Goal: Task Accomplishment & Management: Use online tool/utility

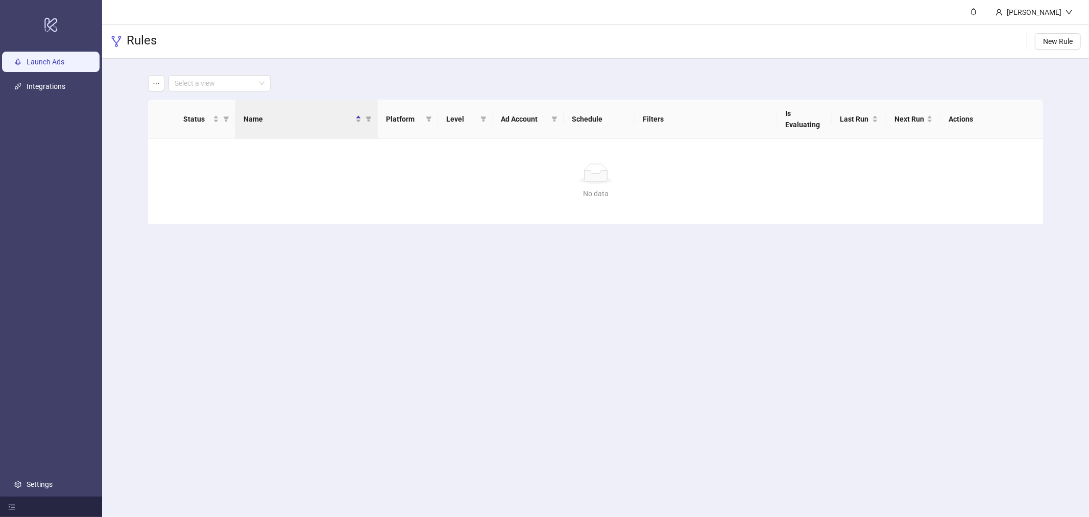
click at [59, 58] on link "Launch Ads" at bounding box center [46, 62] width 38 height 8
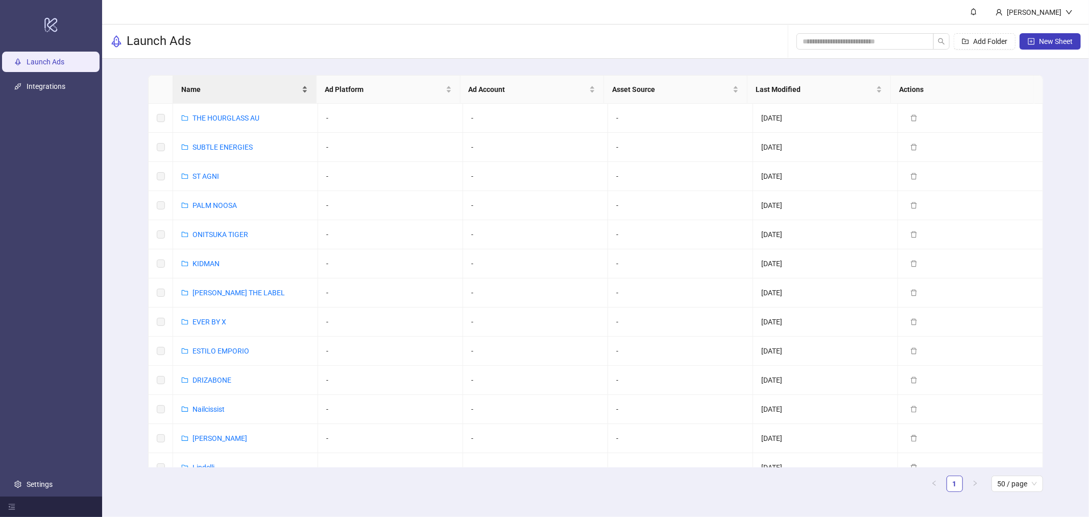
click at [235, 84] on div "Name" at bounding box center [244, 89] width 127 height 11
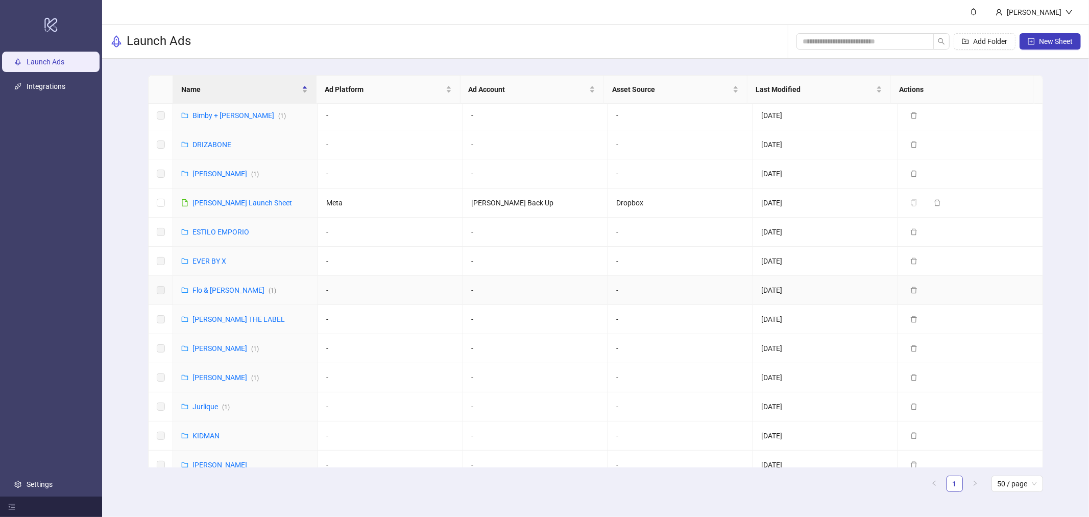
scroll to position [57, 0]
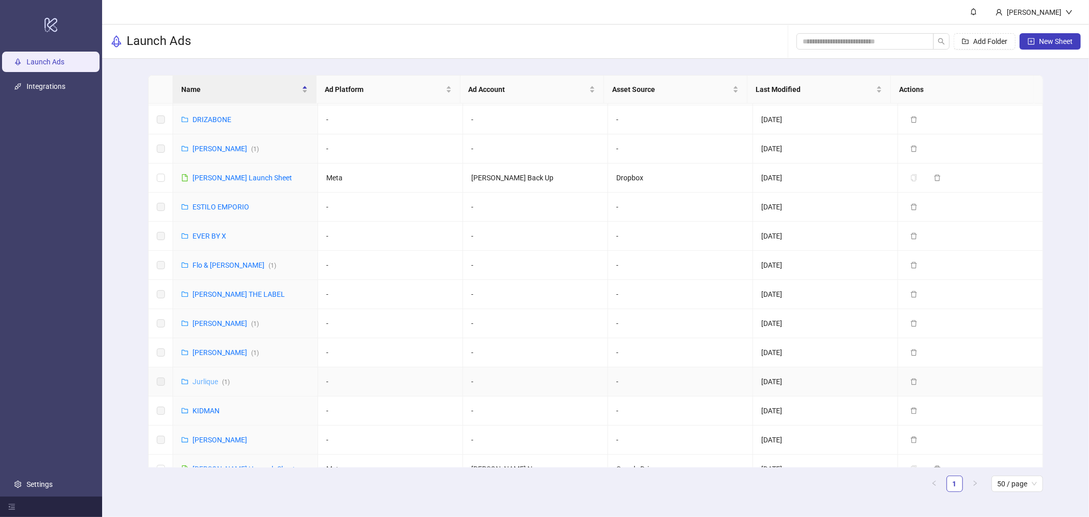
click at [202, 379] on link "Jurlique ( 1 )" at bounding box center [211, 381] width 37 height 8
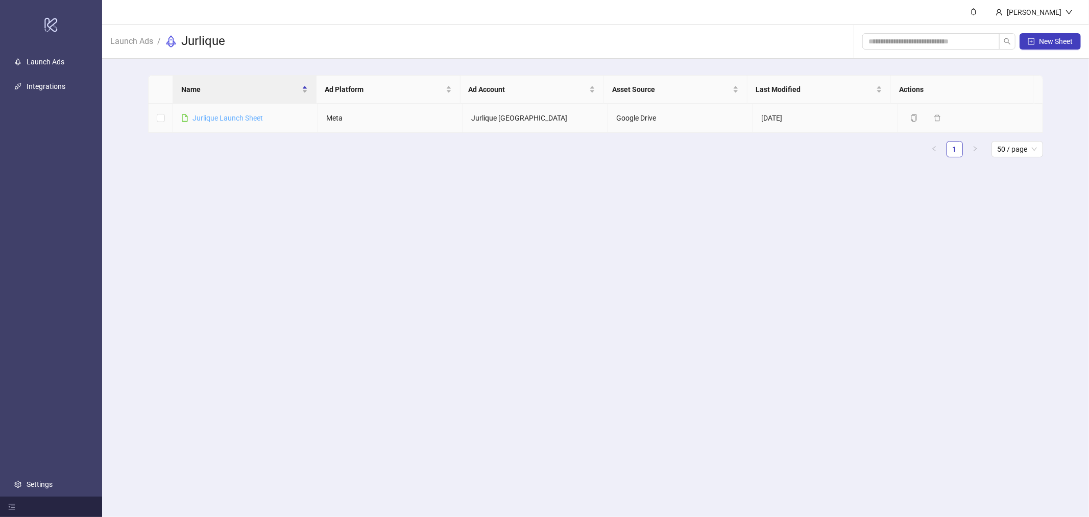
click at [200, 116] on link "Jurlique Launch Sheet" at bounding box center [228, 118] width 70 height 8
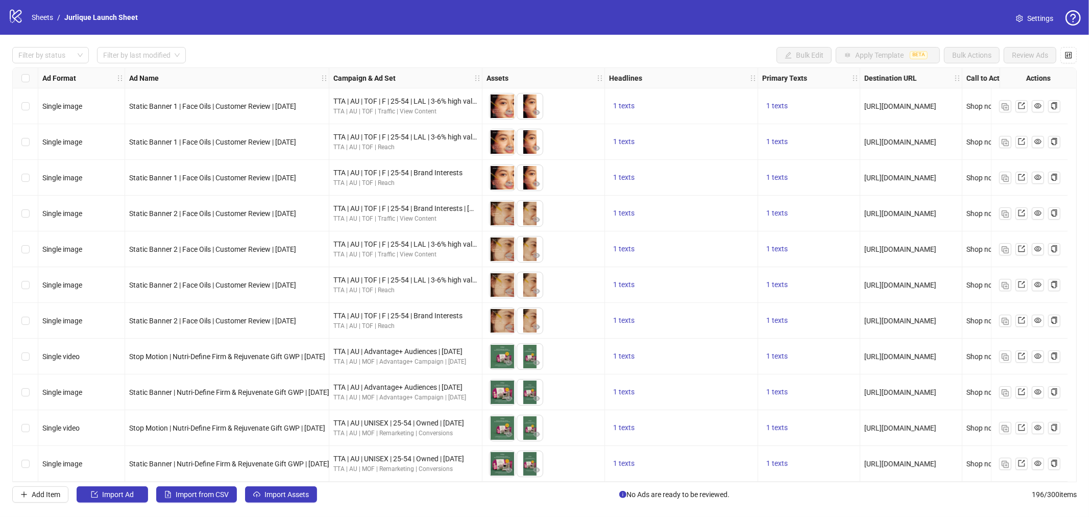
scroll to position [6617, 0]
click at [58, 493] on span "Add Item" at bounding box center [46, 494] width 29 height 8
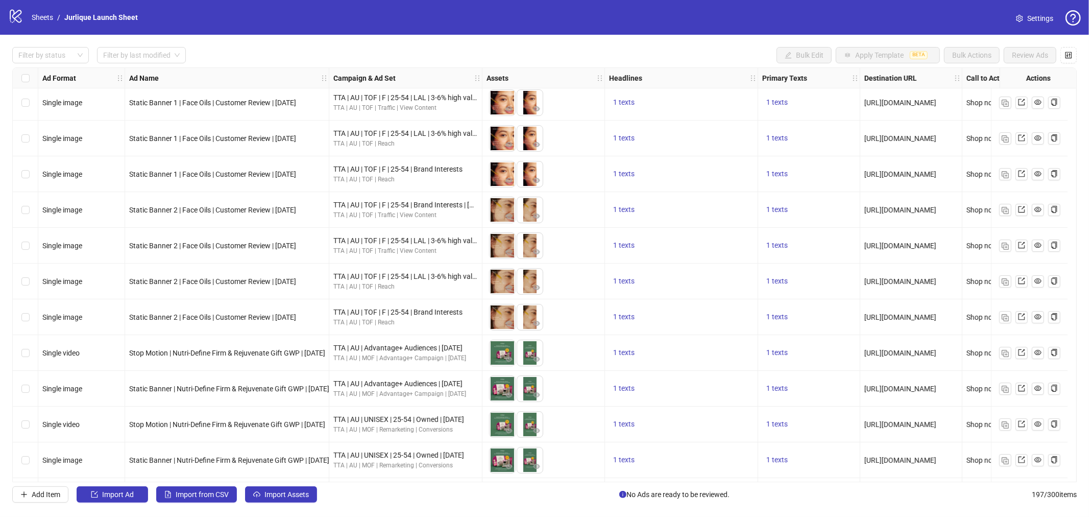
scroll to position [6653, 0]
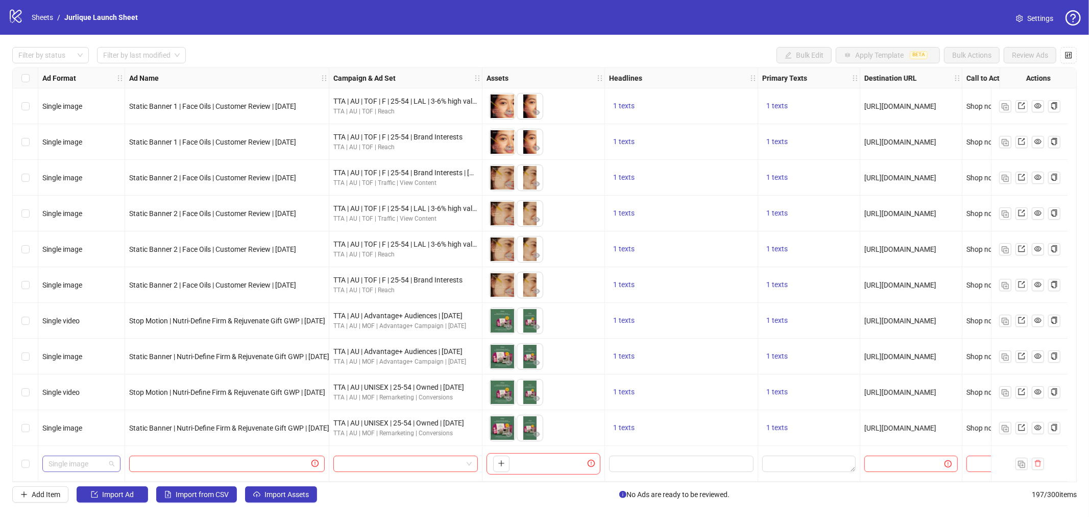
click at [98, 459] on span "Single image" at bounding box center [82, 463] width 66 height 15
click at [86, 376] on div "Single video" at bounding box center [82, 373] width 62 height 11
click at [375, 460] on input "search" at bounding box center [401, 463] width 123 height 15
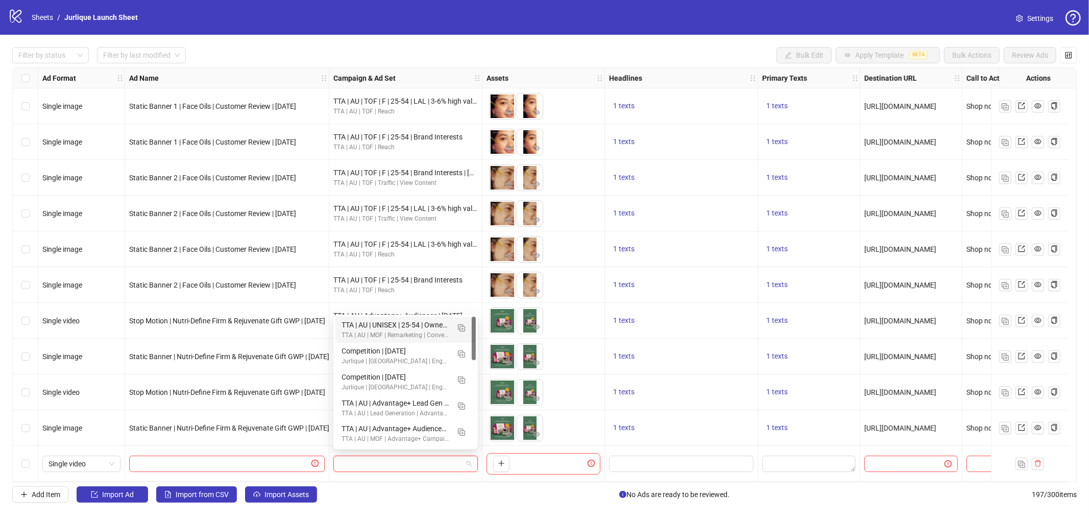
paste input "**********"
type input "**********"
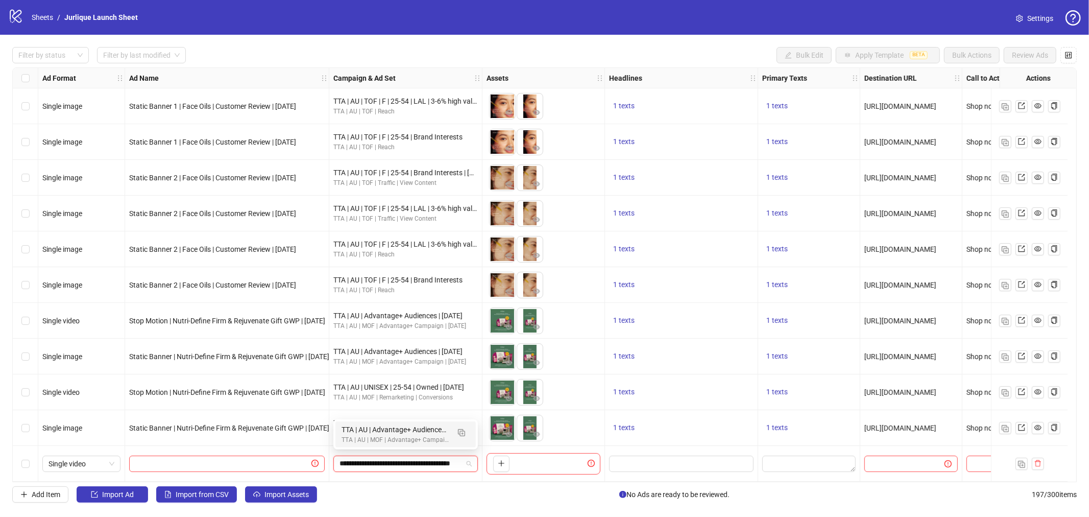
click at [401, 433] on div "TTA | AU | Advantage+ Audiences | [DATE]" at bounding box center [396, 429] width 108 height 11
click at [380, 497] on div "Add Item Import Ad Import from CSV Import Assets No Ads are ready to be reviewe…" at bounding box center [544, 494] width 1065 height 16
click at [259, 458] on input "text" at bounding box center [222, 463] width 174 height 11
paste input "**********"
type input "**********"
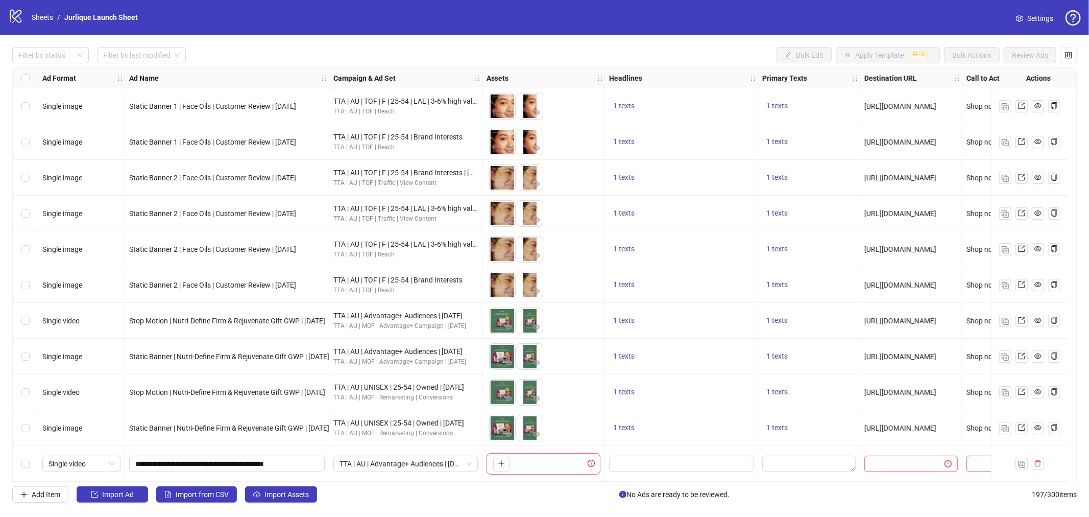
click at [410, 491] on div "Add Item Import Ad Import from CSV Import Assets No Ads are ready to be reviewe…" at bounding box center [544, 494] width 1065 height 16
click at [505, 461] on icon "plus" at bounding box center [501, 463] width 7 height 7
click at [504, 456] on body "logo/logo-mobile Sheets / Jurlique Launch Sheet Settings Filter by status Filte…" at bounding box center [544, 258] width 1089 height 517
click at [785, 466] on textarea "Edit values" at bounding box center [808, 464] width 93 height 16
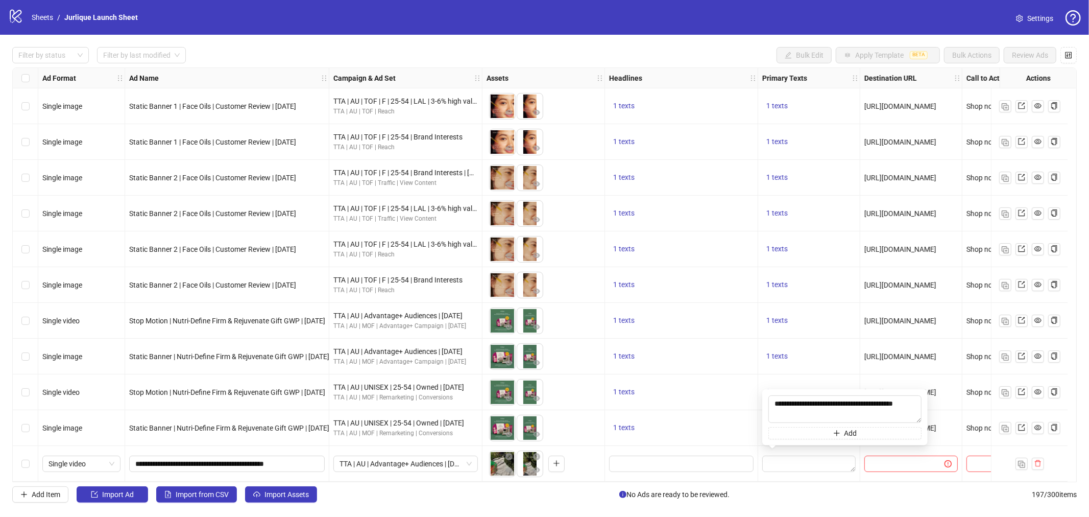
scroll to position [8, 0]
type textarea "**********"
click at [816, 501] on div "Add Item Import Ad Import from CSV Import Assets No Ads are ready to be reviewe…" at bounding box center [544, 494] width 1065 height 16
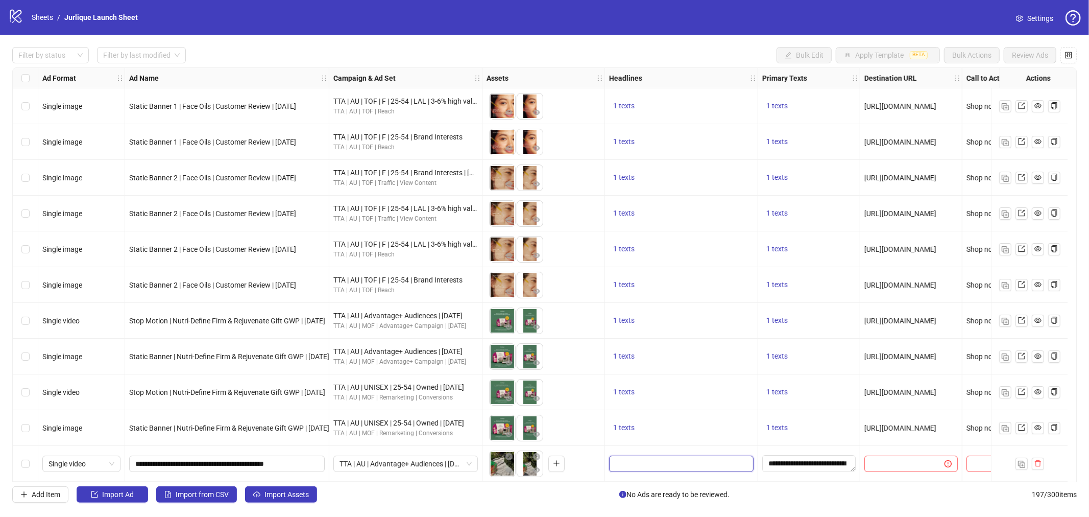
click at [660, 464] on input "Edit values" at bounding box center [680, 463] width 130 height 11
type input "**********"
click at [847, 498] on div "Add Item Import Ad Import from CSV Import Assets No Ads are ready to be reviewe…" at bounding box center [544, 494] width 1065 height 16
drag, startPoint x: 890, startPoint y: 447, endPoint x: 895, endPoint y: 454, distance: 8.0
click at [891, 451] on div at bounding box center [912, 464] width 102 height 36
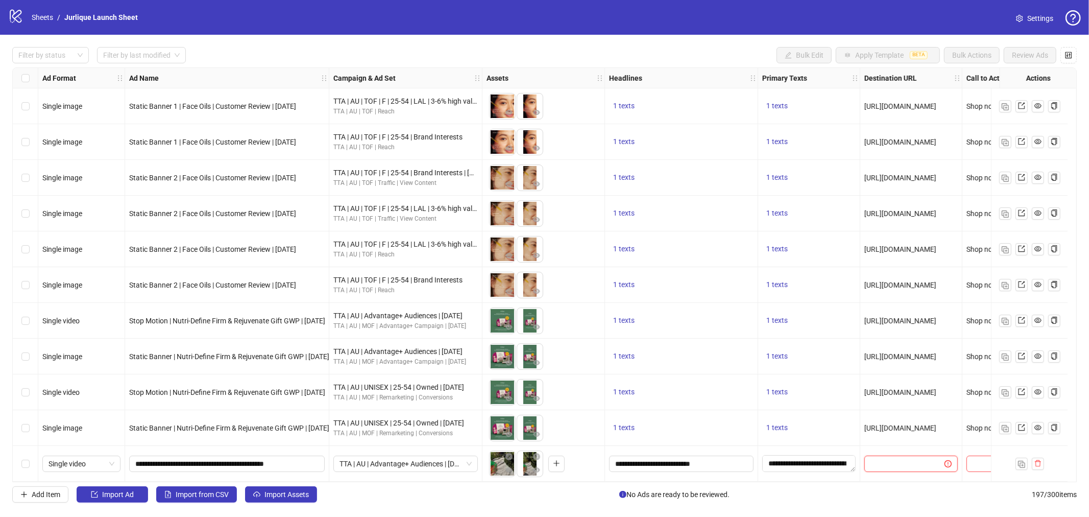
click at [902, 461] on input "text" at bounding box center [901, 463] width 60 height 11
paste input "**********"
type input "**********"
click at [910, 496] on div "Add Item Import Ad Import from CSV Import Assets No Ads are ready to be reviewe…" at bounding box center [544, 494] width 1065 height 16
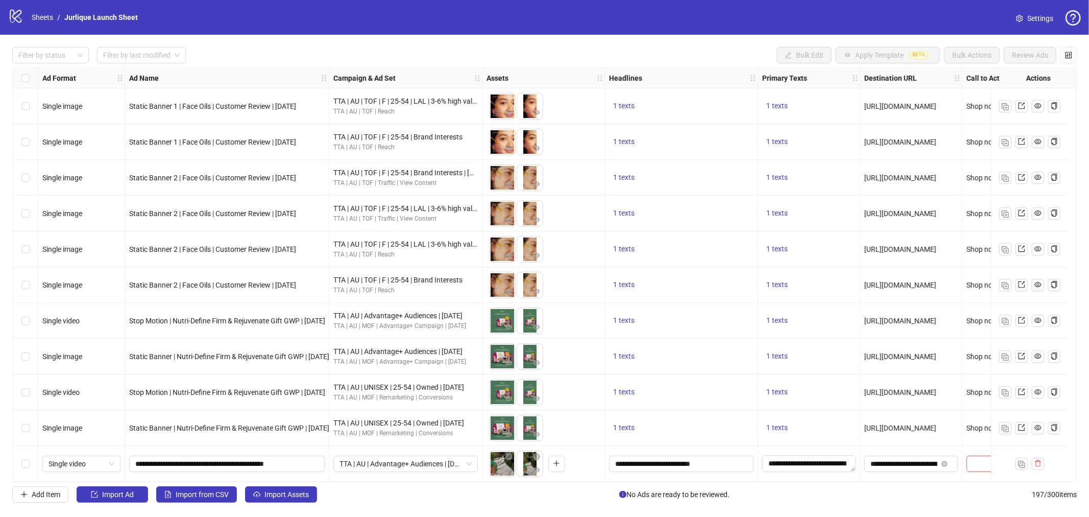
scroll to position [6653, 53]
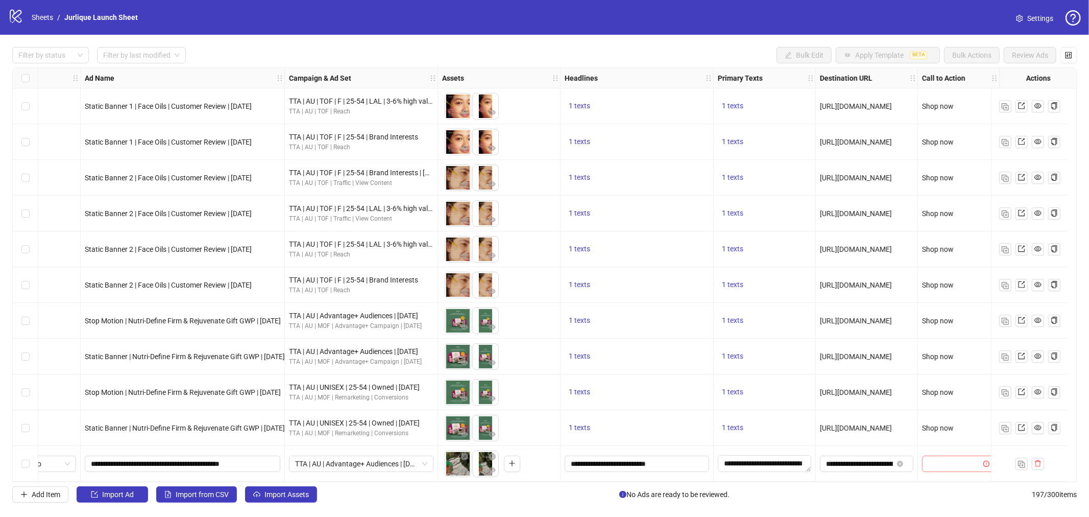
click at [946, 462] on input "search" at bounding box center [954, 463] width 52 height 15
type input "*"
click at [944, 409] on div "Shop now" at bounding box center [950, 406] width 57 height 11
click at [1022, 462] on img "button" at bounding box center [1021, 464] width 7 height 7
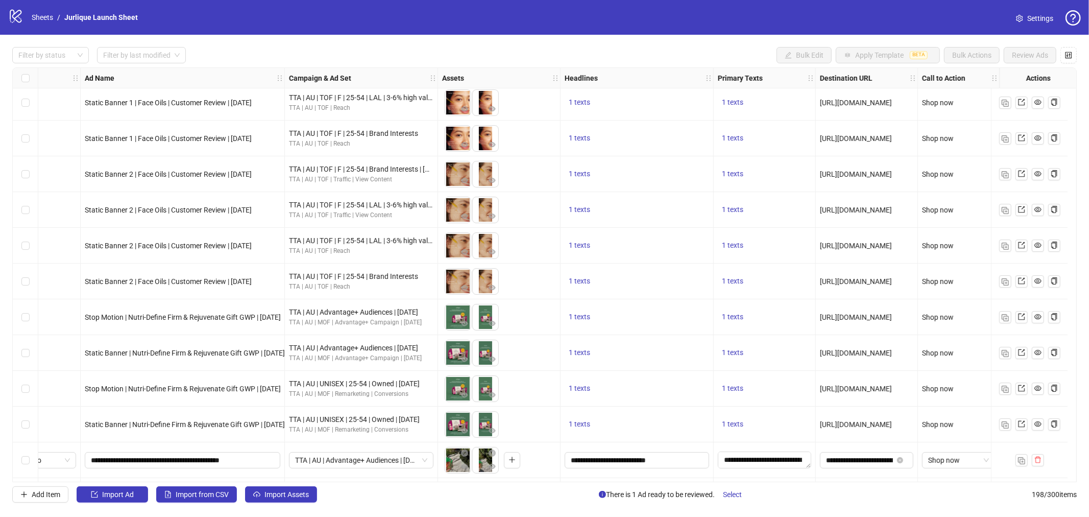
scroll to position [6689, 53]
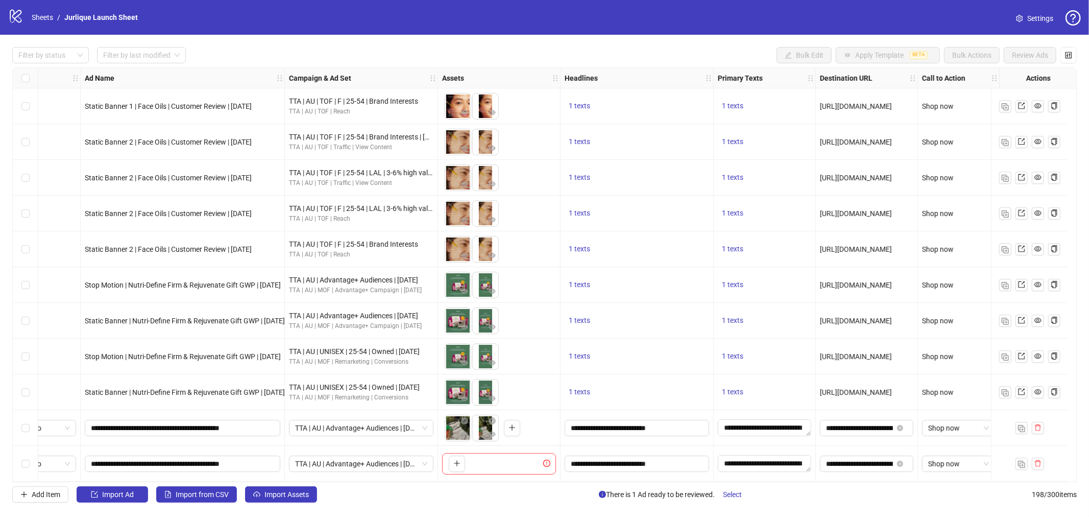
click at [190, 448] on div "**********" at bounding box center [183, 464] width 204 height 36
click at [199, 462] on input "**********" at bounding box center [181, 463] width 181 height 11
paste input "********"
type input "**********"
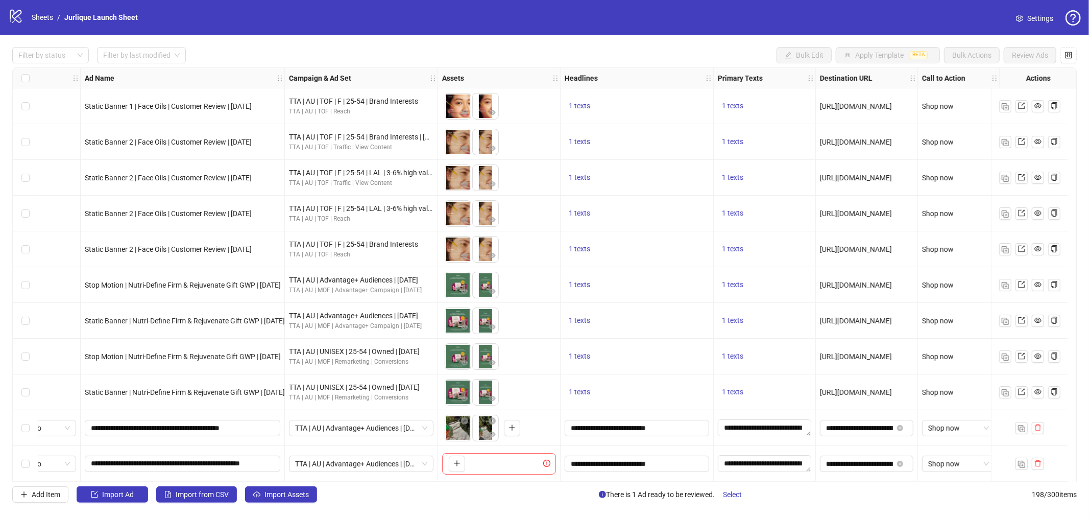
click at [359, 493] on div "Add Item Import Ad Import from CSV Import Assets There is 1 Ad ready to be revi…" at bounding box center [544, 494] width 1065 height 16
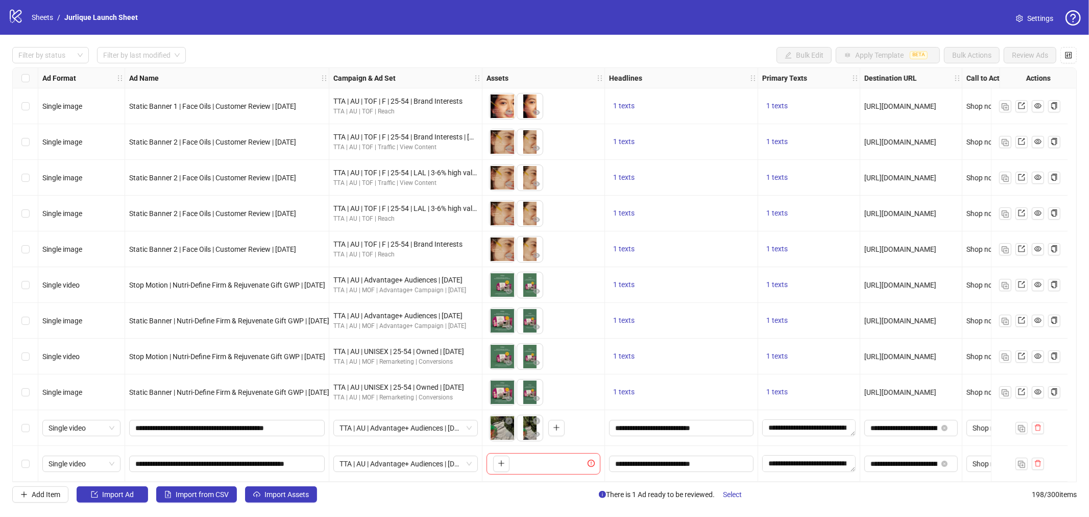
click at [109, 457] on span "Single video" at bounding box center [82, 463] width 66 height 15
click at [74, 356] on div "Single image" at bounding box center [82, 357] width 62 height 11
click at [502, 461] on icon "plus" at bounding box center [501, 464] width 1 height 6
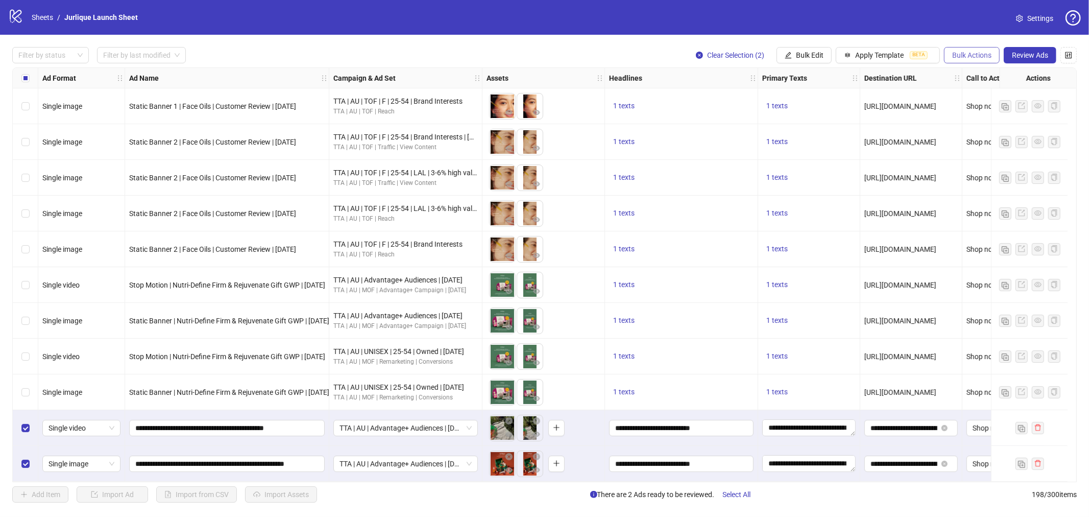
click at [980, 54] on span "Bulk Actions" at bounding box center [971, 55] width 39 height 8
click at [978, 110] on span "Duplicate with assets" at bounding box center [986, 108] width 70 height 11
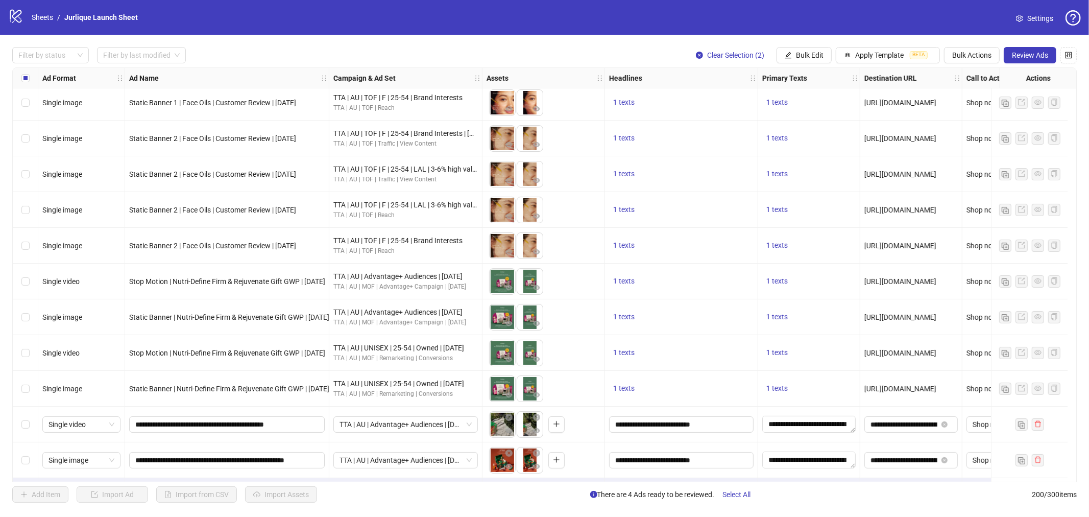
scroll to position [6760, 0]
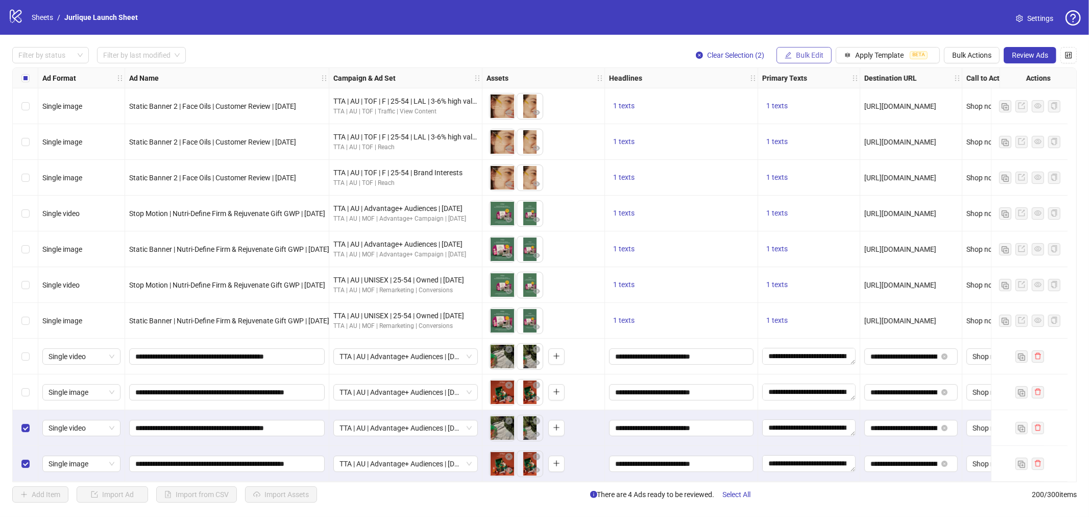
click at [820, 52] on span "Bulk Edit" at bounding box center [810, 55] width 28 height 8
click at [808, 108] on span "Campaign & Ad Set" at bounding box center [813, 108] width 61 height 11
click at [763, 103] on span "TTA | AU | Advantage+ Audiences | [DATE]" at bounding box center [775, 98] width 141 height 15
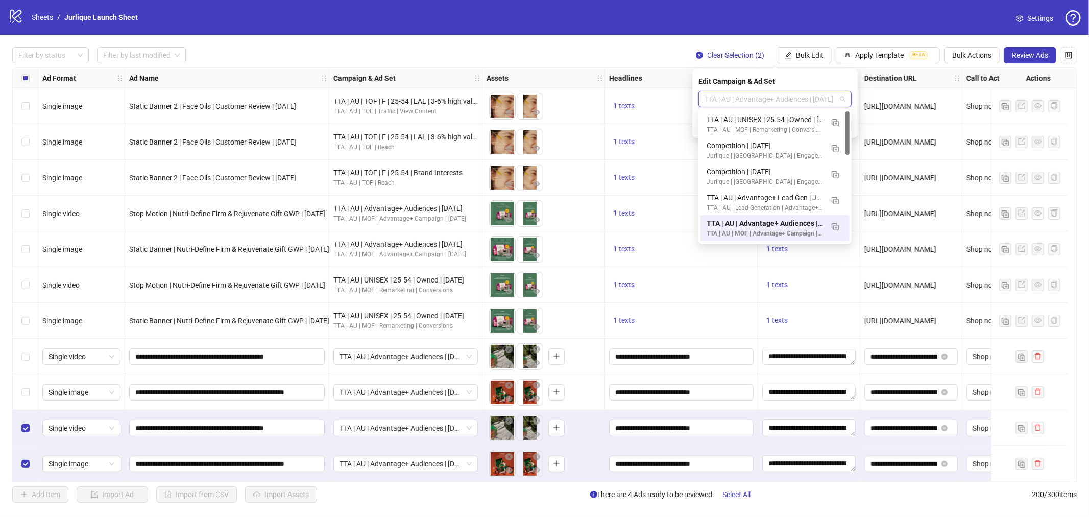
paste input "**********"
type input "**********"
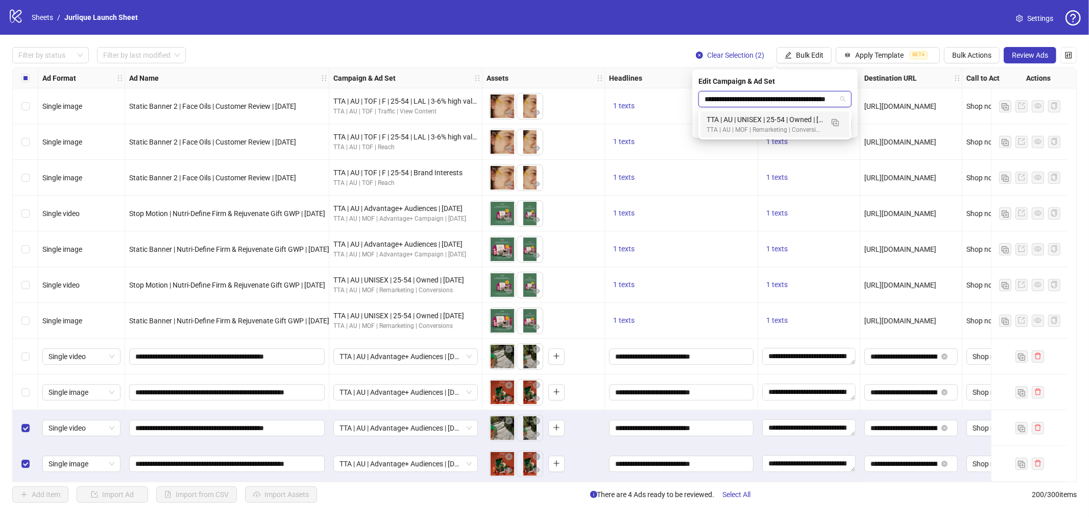
scroll to position [0, 22]
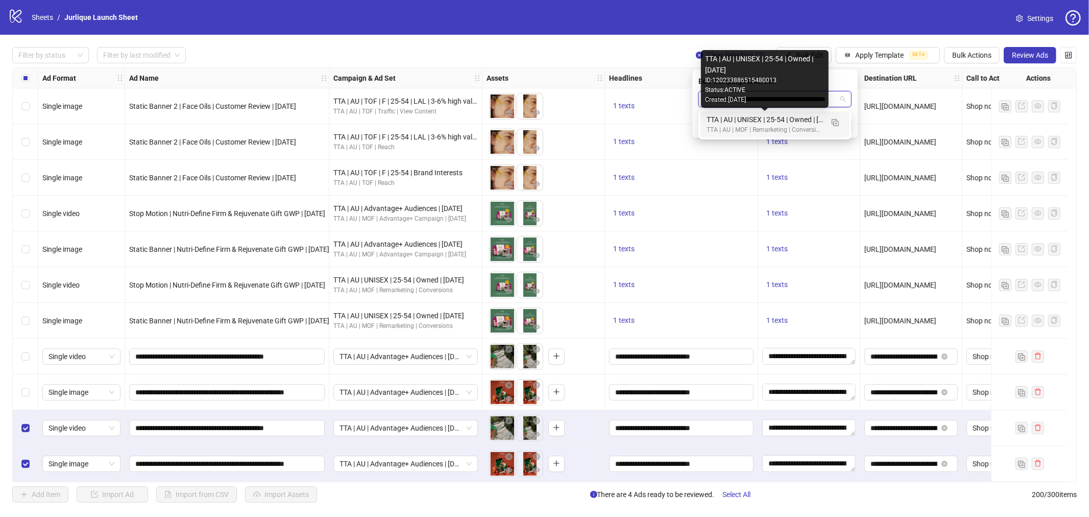
click at [765, 120] on div "TTA | AU | UNISEX | 25-54 | Owned | [DATE]" at bounding box center [765, 119] width 116 height 11
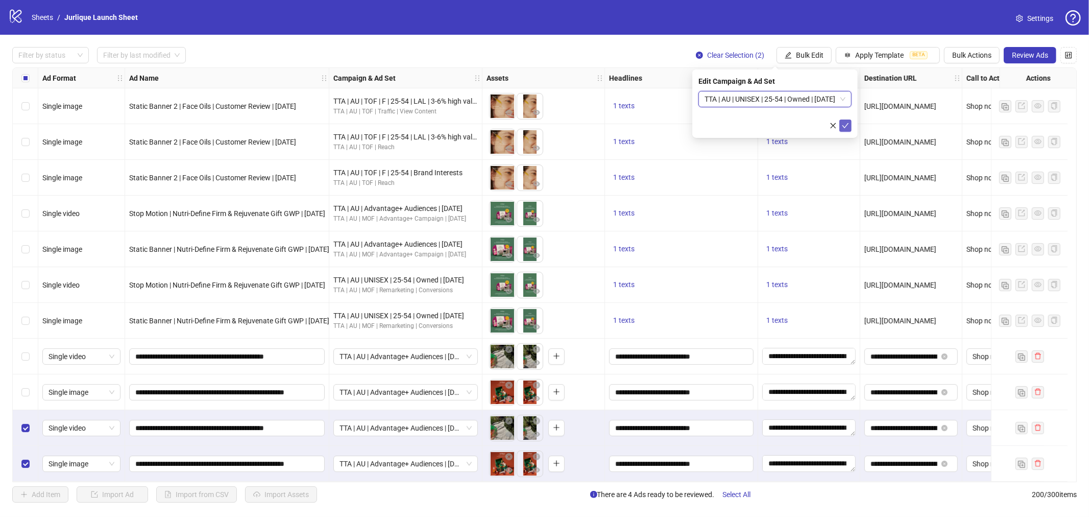
click at [848, 124] on icon "check" at bounding box center [845, 125] width 7 height 7
click at [969, 60] on button "Bulk Actions" at bounding box center [972, 55] width 56 height 16
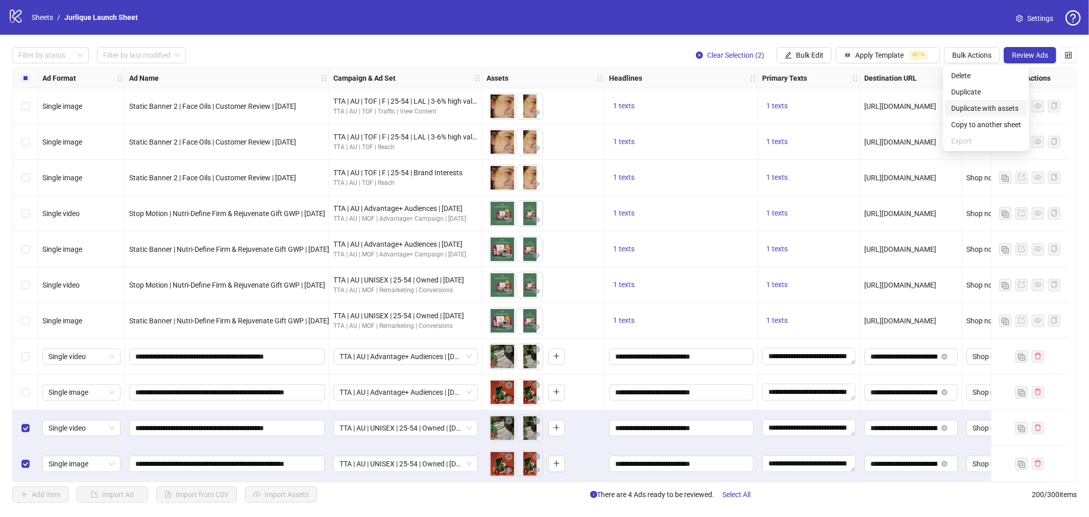
click at [976, 109] on span "Duplicate with assets" at bounding box center [986, 108] width 70 height 11
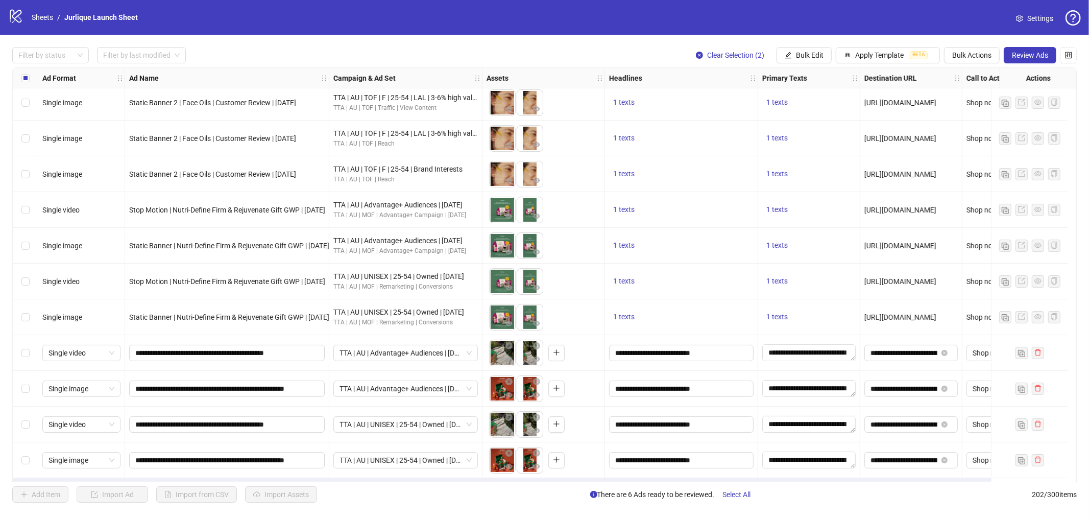
scroll to position [6832, 0]
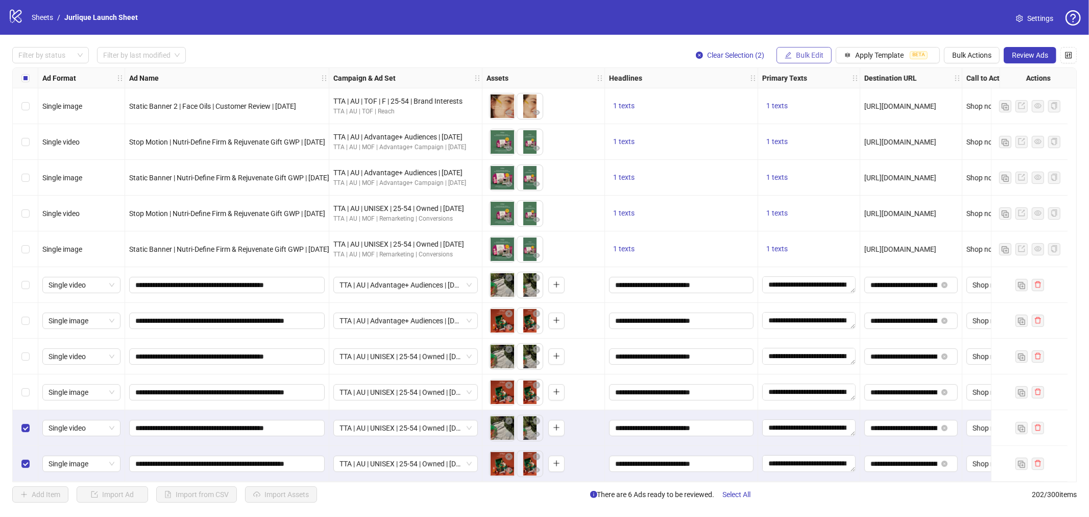
click at [806, 54] on span "Bulk Edit" at bounding box center [810, 55] width 28 height 8
click at [803, 103] on span "Campaign & Ad Set" at bounding box center [813, 108] width 61 height 11
click at [768, 98] on span "TTA | AU | UNISEX | 25-54 | Owned | [DATE]" at bounding box center [775, 98] width 141 height 15
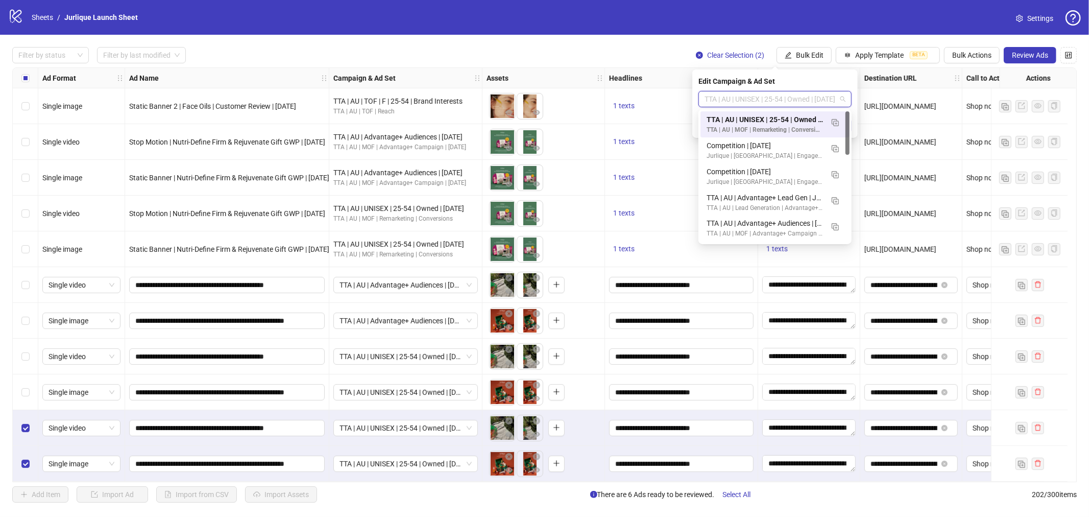
paste input "**********"
type input "**********"
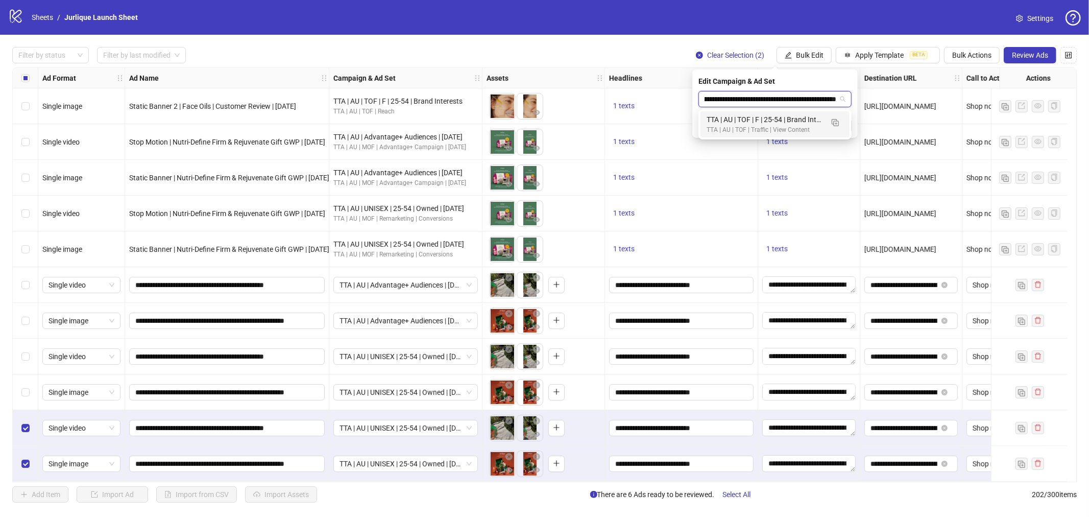
click at [767, 119] on div "TTA | AU | TOF | F | 25-54 | Brand Interests | [DATE]" at bounding box center [765, 119] width 116 height 11
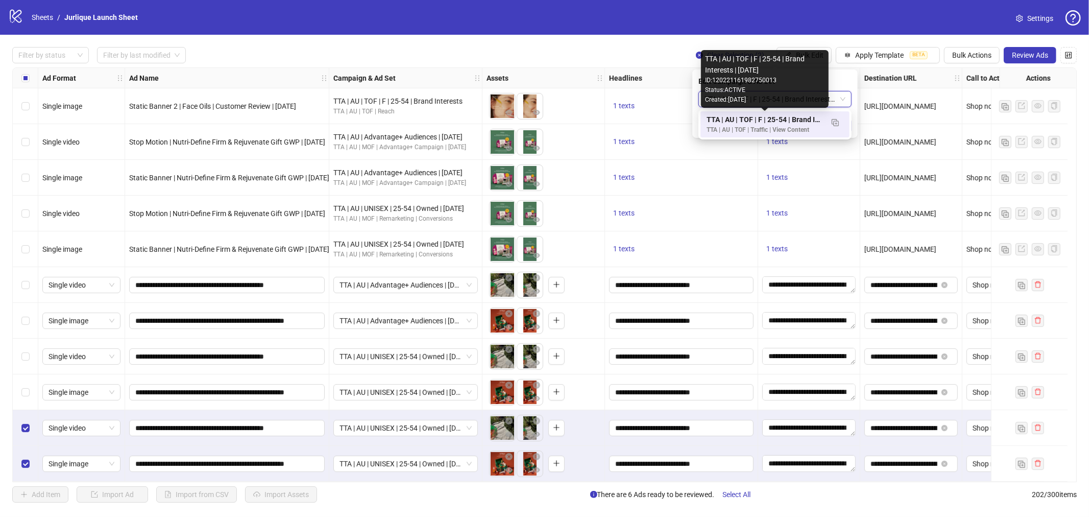
scroll to position [0, 0]
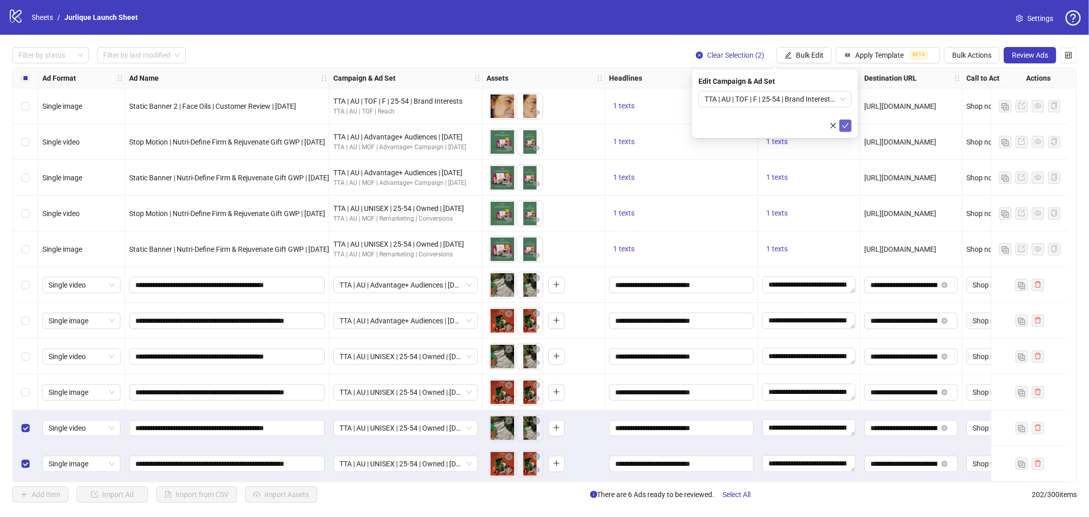
click at [843, 125] on icon "check" at bounding box center [846, 125] width 7 height 5
click at [966, 50] on button "Bulk Actions" at bounding box center [972, 55] width 56 height 16
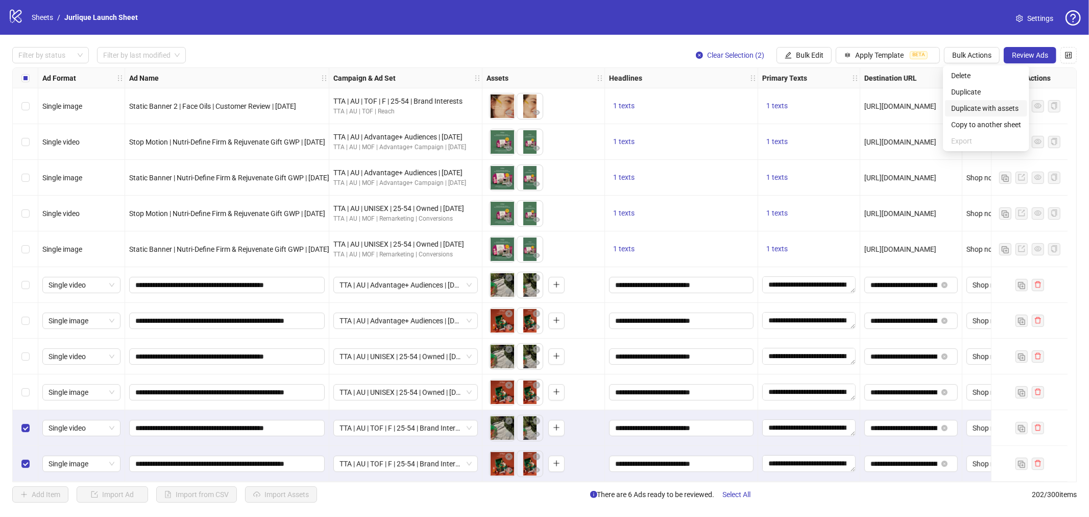
click at [968, 105] on span "Duplicate with assets" at bounding box center [986, 108] width 70 height 11
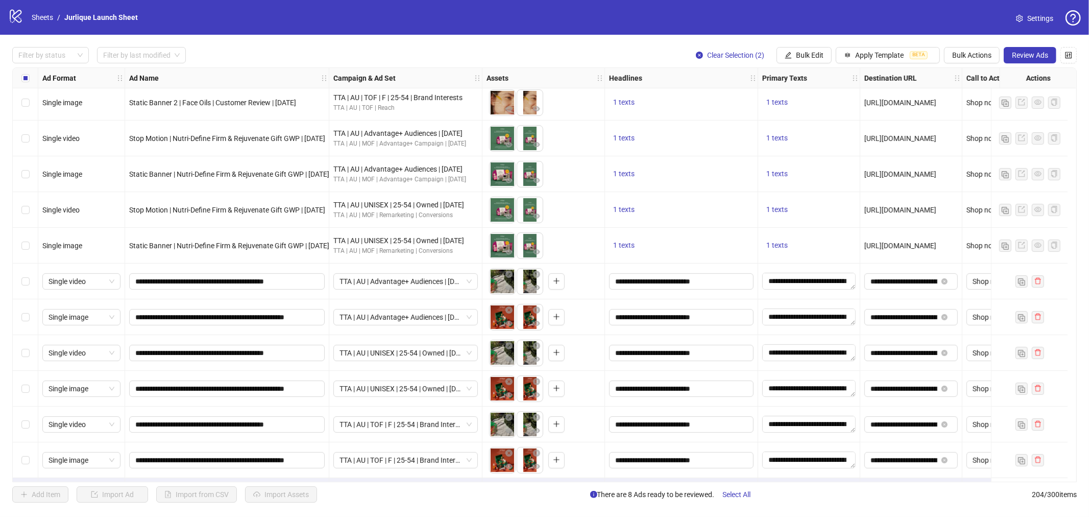
scroll to position [6903, 0]
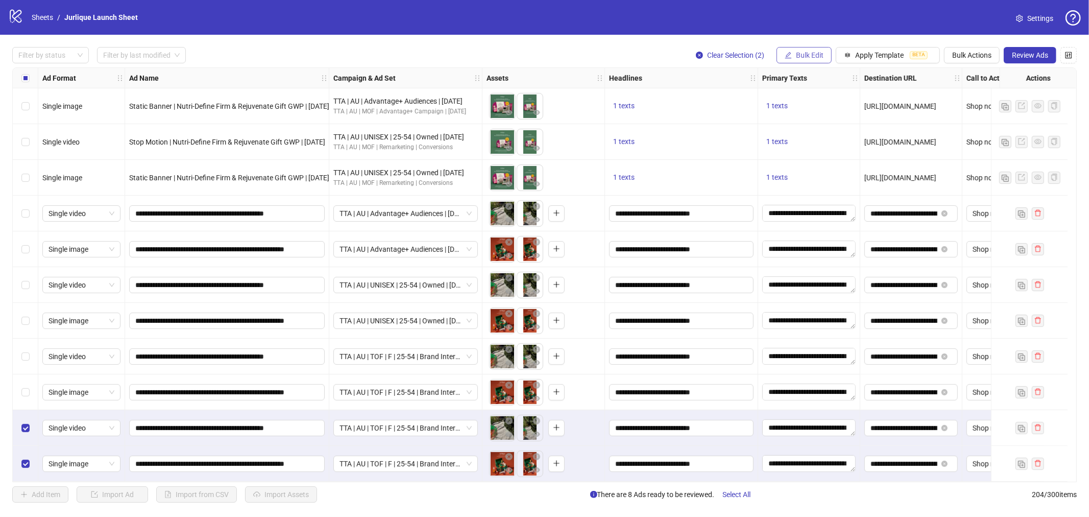
click at [809, 56] on span "Bulk Edit" at bounding box center [810, 55] width 28 height 8
click at [809, 107] on span "Campaign & Ad Set" at bounding box center [813, 108] width 61 height 11
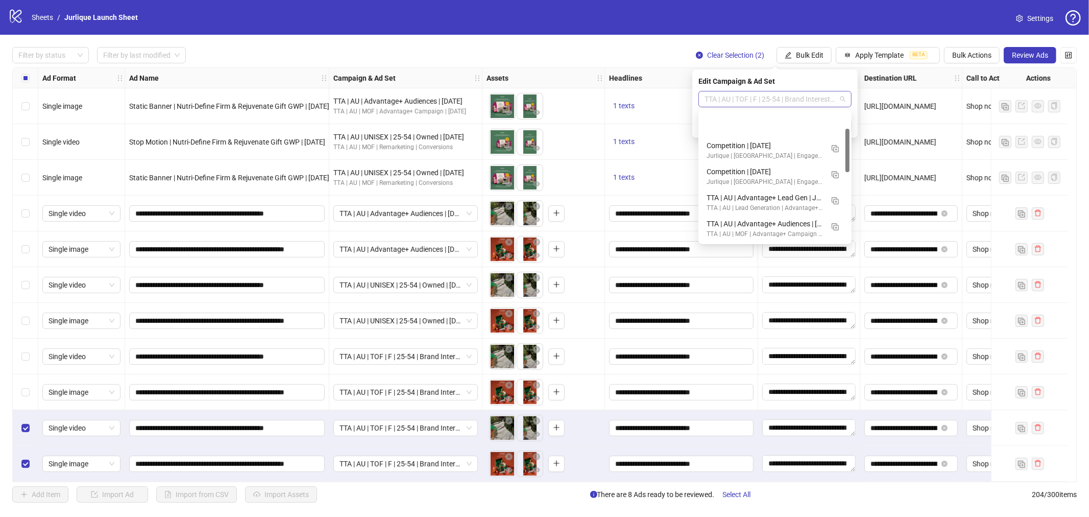
click at [737, 98] on span "TTA | AU | TOF | F | 25-54 | Brand Interests | [DATE]" at bounding box center [775, 98] width 141 height 15
paste input "**********"
type input "**********"
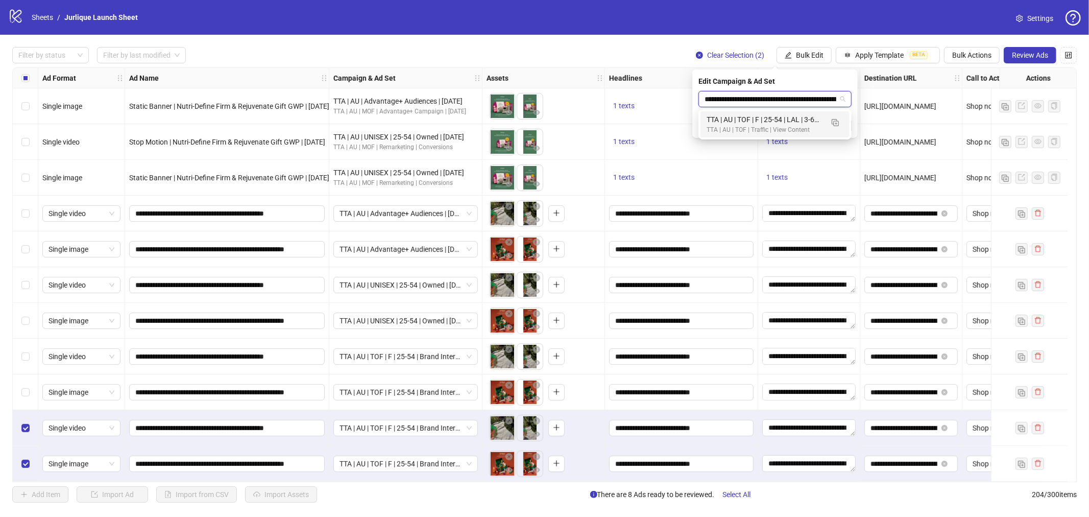
scroll to position [0, 0]
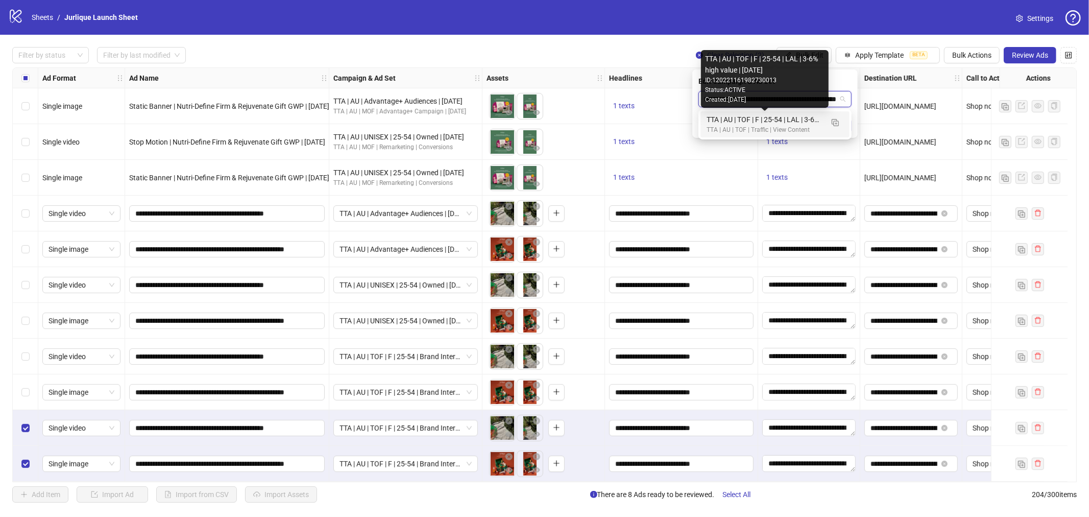
click at [763, 123] on div "TTA | AU | TOF | F | 25-54 | LAL | 3-6% high value | [DATE]" at bounding box center [765, 119] width 116 height 11
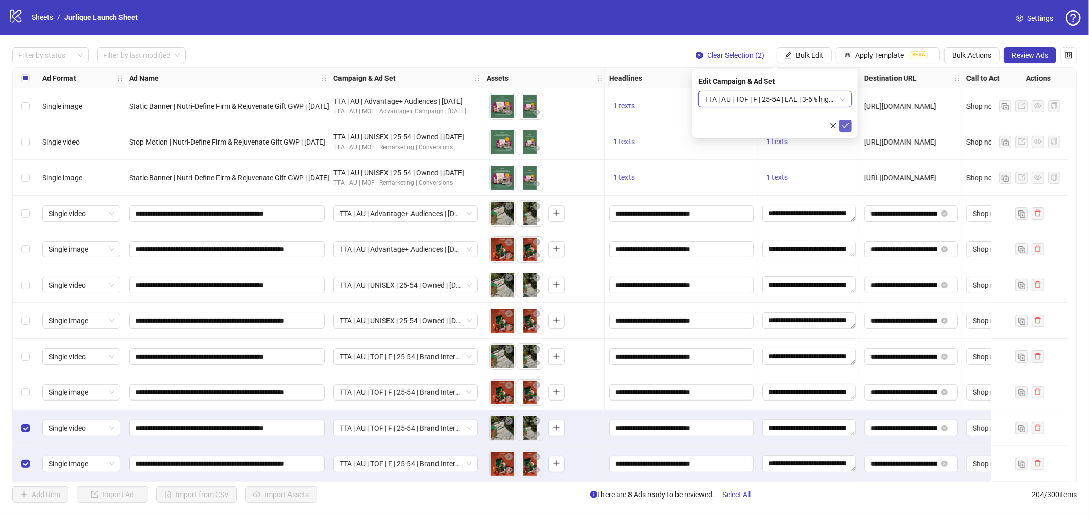
click at [846, 128] on icon "check" at bounding box center [845, 125] width 7 height 7
click at [982, 49] on button "Bulk Actions" at bounding box center [972, 55] width 56 height 16
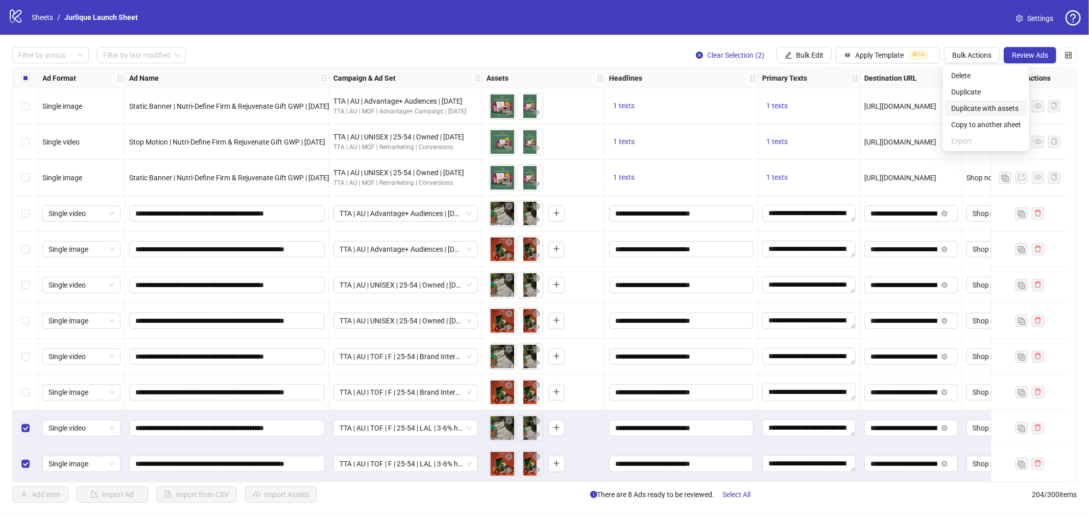
click at [972, 114] on li "Duplicate with assets" at bounding box center [986, 108] width 82 height 16
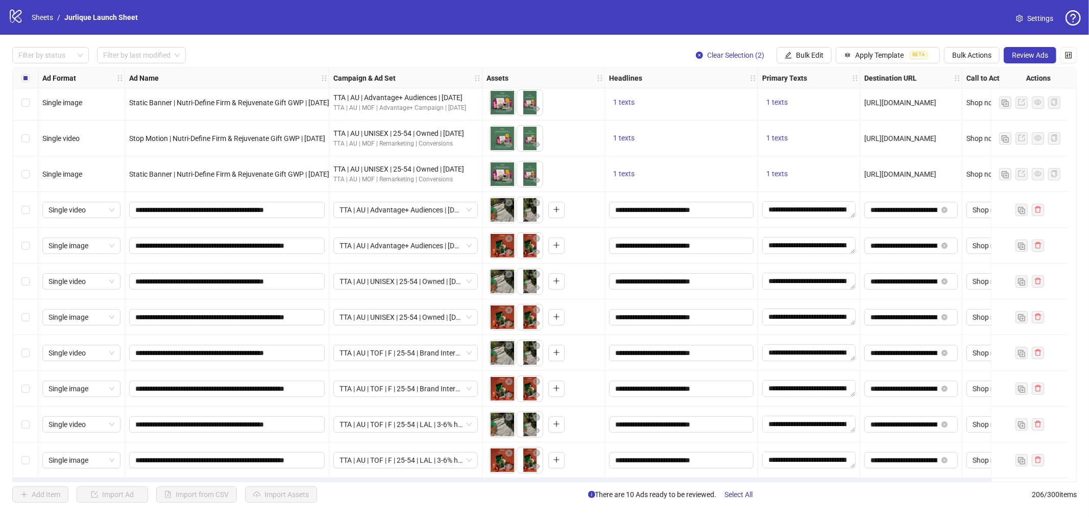
scroll to position [6975, 0]
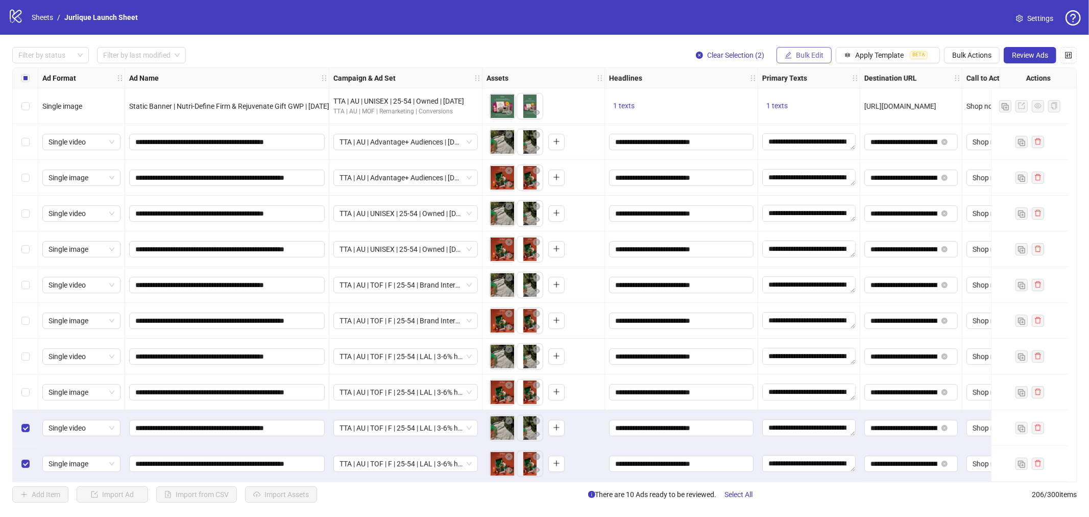
click at [803, 56] on span "Bulk Edit" at bounding box center [810, 55] width 28 height 8
click at [814, 104] on span "Campaign & Ad Set" at bounding box center [813, 108] width 61 height 11
click at [804, 95] on span "TTA | AU | TOF | F | 25-54 | LAL | 3-6% high value | [DATE]" at bounding box center [775, 98] width 141 height 15
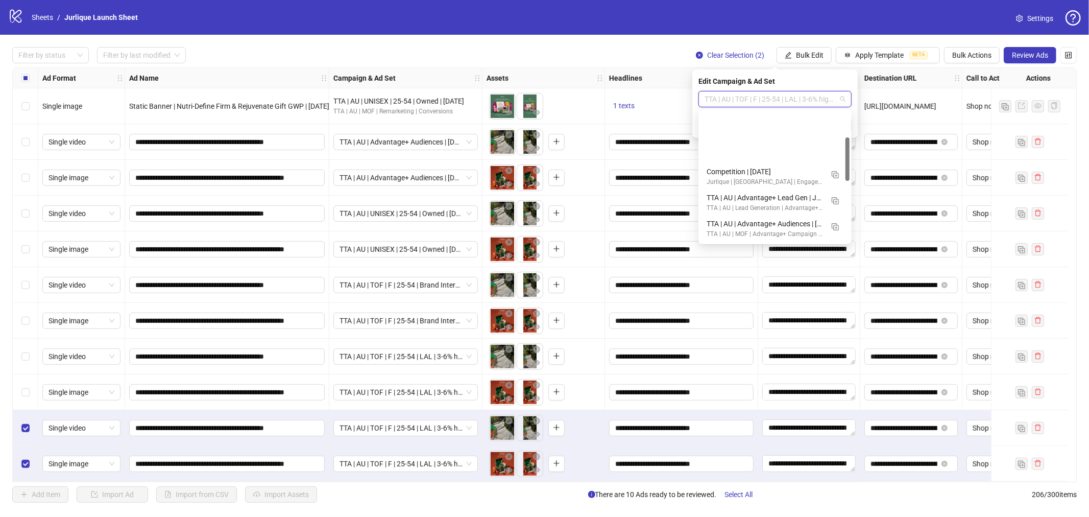
scroll to position [78, 0]
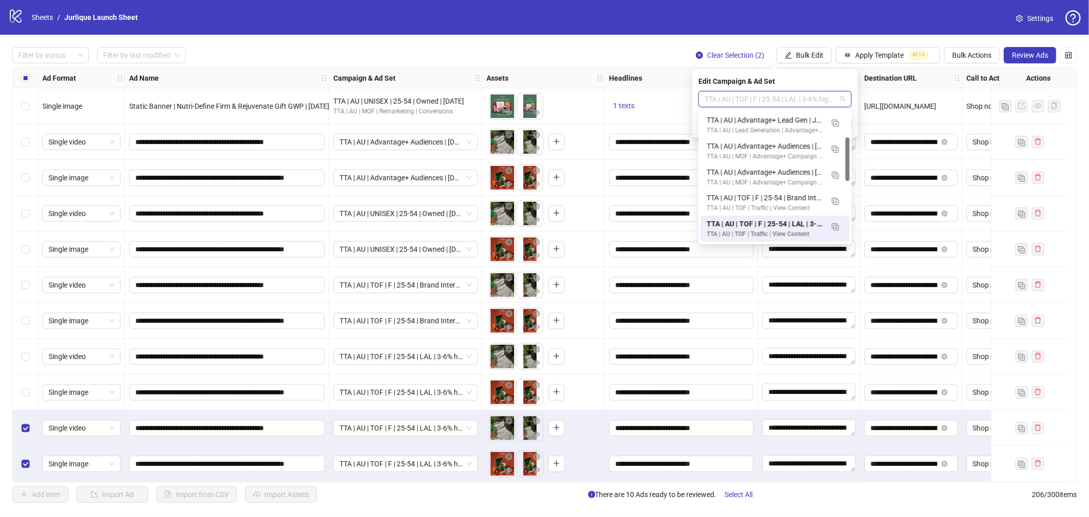
paste input "**********"
type input "**********"
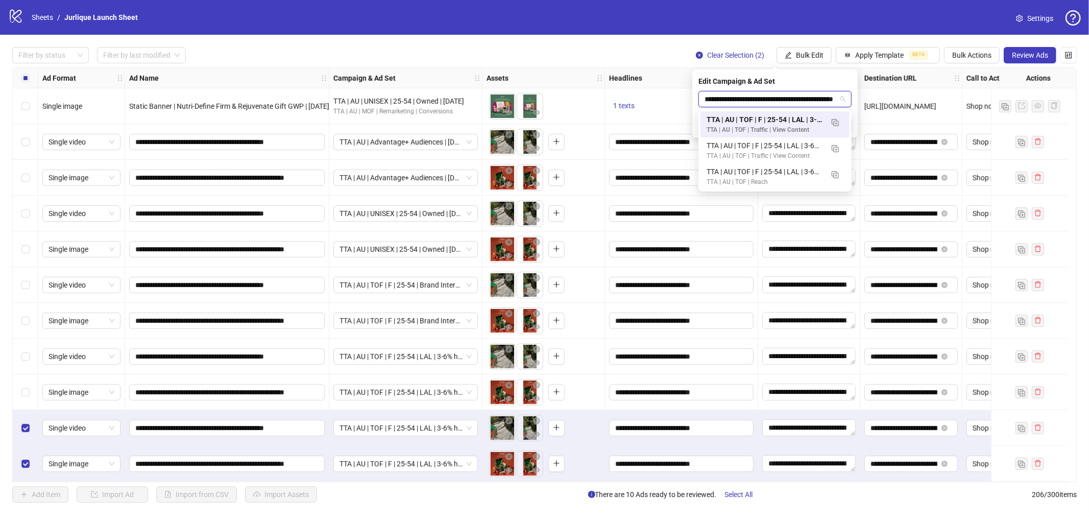
scroll to position [0, 0]
click at [771, 169] on div "TTA | AU | TOF | F | 25-54 | LAL | 3-6% high value" at bounding box center [765, 171] width 116 height 11
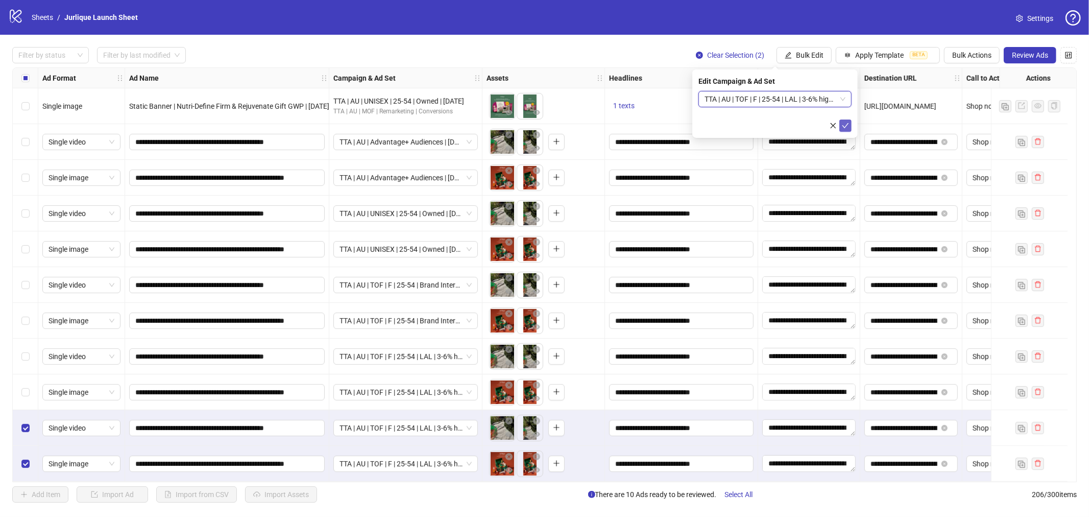
click at [846, 126] on icon "check" at bounding box center [846, 125] width 7 height 5
click at [443, 389] on span "TTA | AU | TOF | F | 25-54 | LAL | 3-6% high value | [DATE]" at bounding box center [406, 392] width 132 height 15
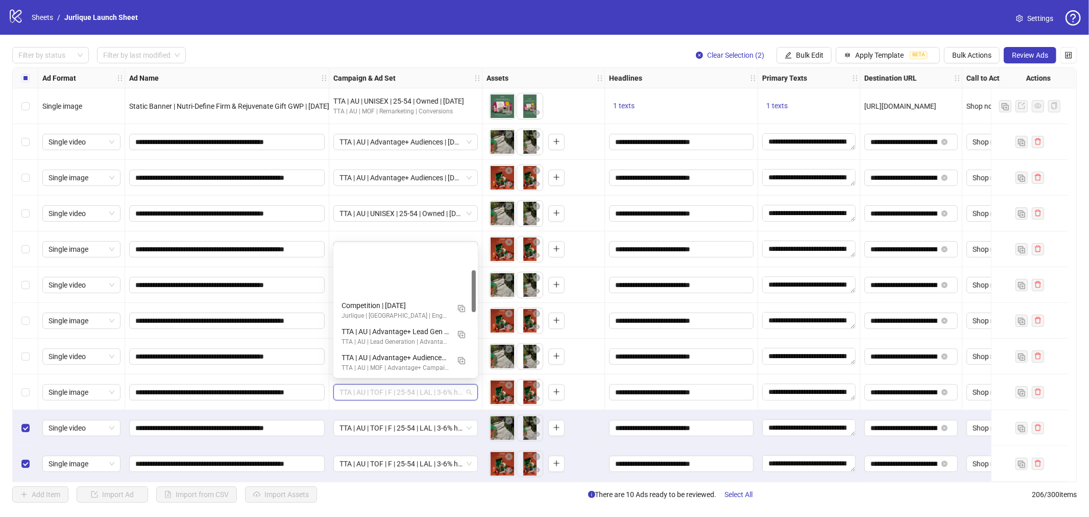
scroll to position [78, 0]
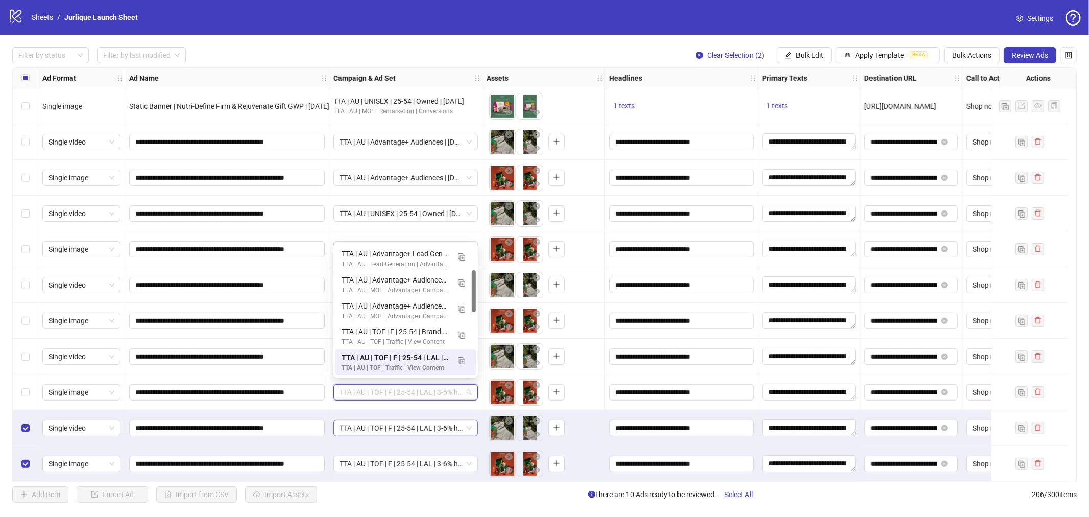
click at [407, 426] on span "TTA | AU | TOF | F | 25-54 | LAL | 3-6% high value" at bounding box center [406, 427] width 132 height 15
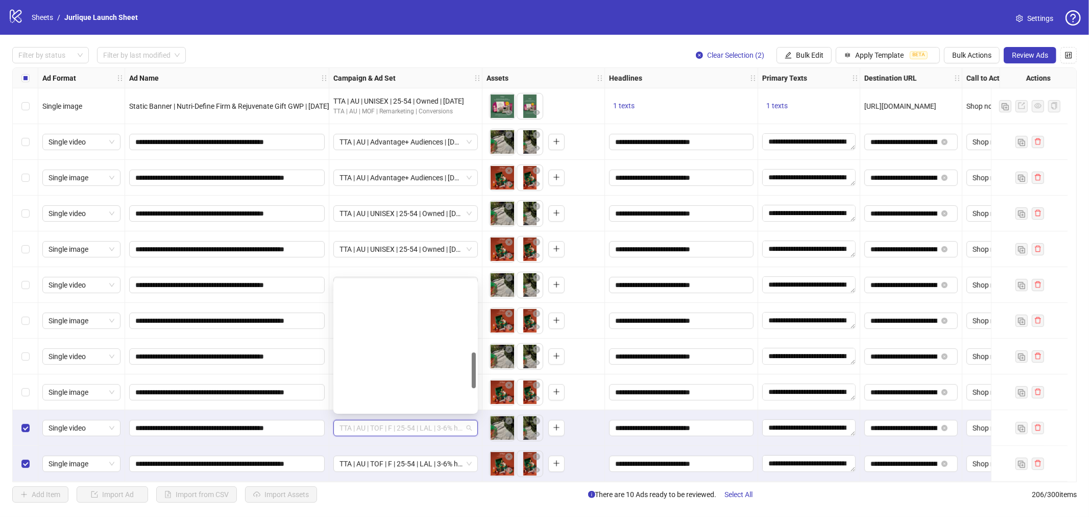
scroll to position [259, 0]
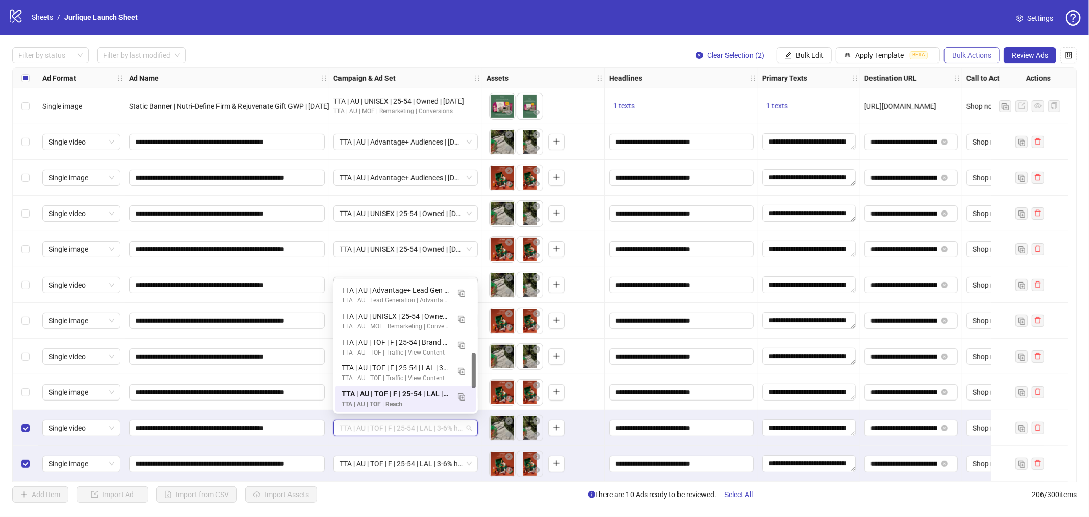
click at [973, 60] on button "Bulk Actions" at bounding box center [972, 55] width 56 height 16
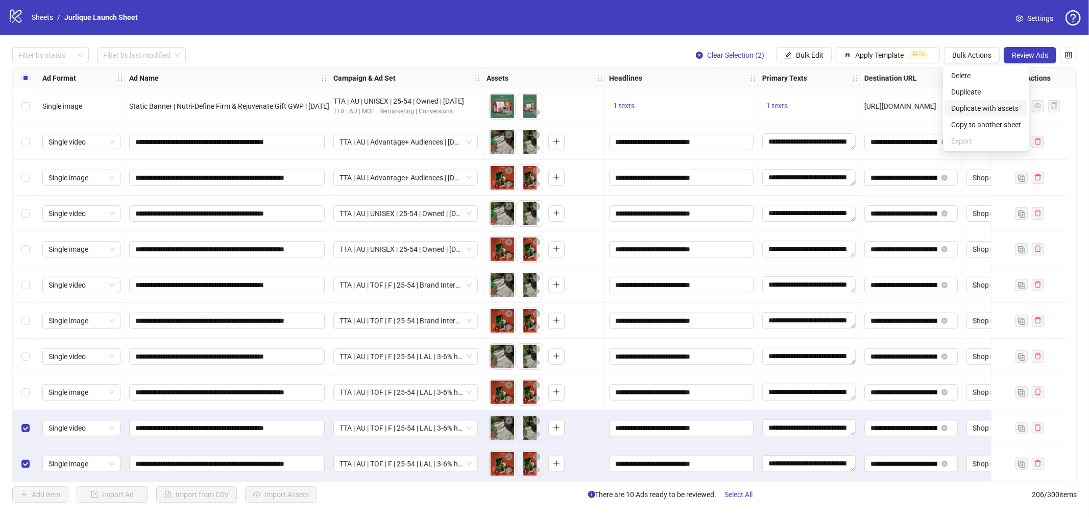
click at [964, 111] on span "Duplicate with assets" at bounding box center [986, 108] width 70 height 11
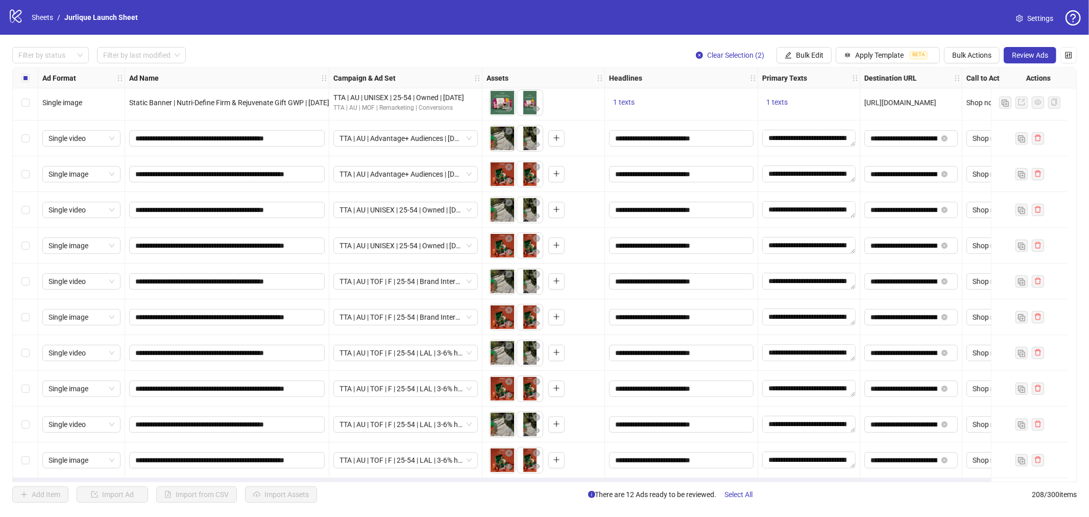
scroll to position [7046, 0]
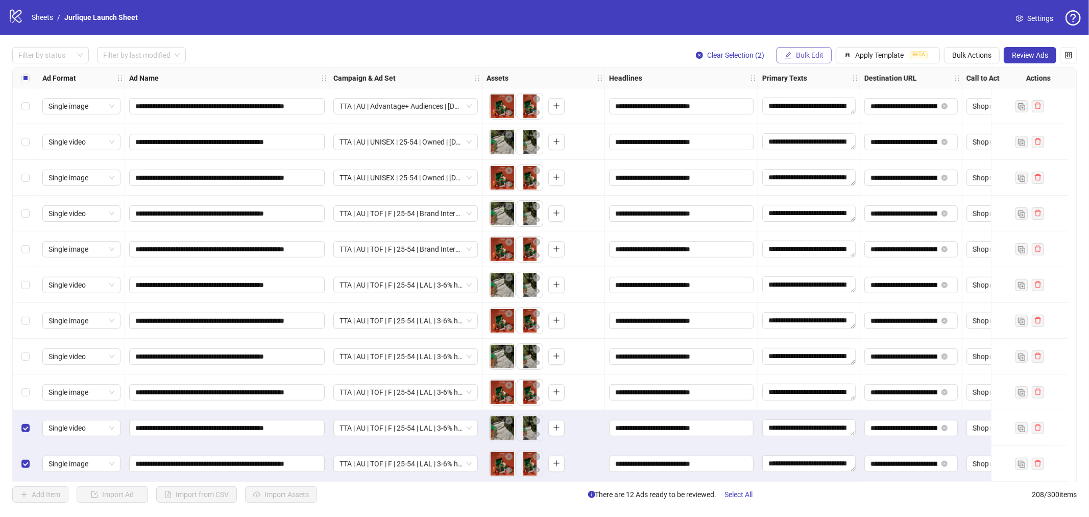
click at [813, 57] on span "Bulk Edit" at bounding box center [810, 55] width 28 height 8
click at [814, 101] on li "Campaign & Ad Set" at bounding box center [813, 108] width 73 height 16
click at [789, 101] on span "TTA | AU | TOF | F | 25-54 | LAL | 3-6% high value" at bounding box center [775, 98] width 141 height 15
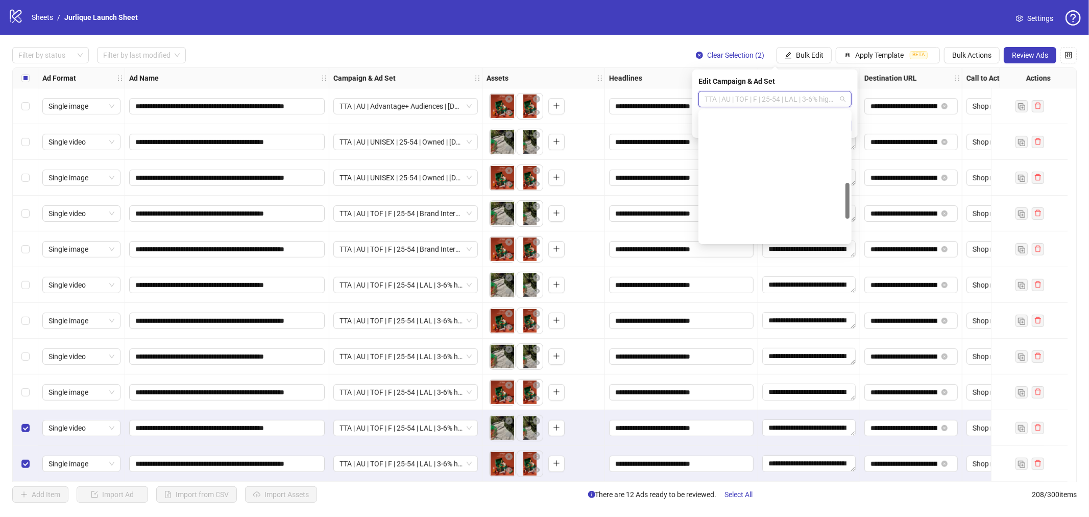
scroll to position [259, 0]
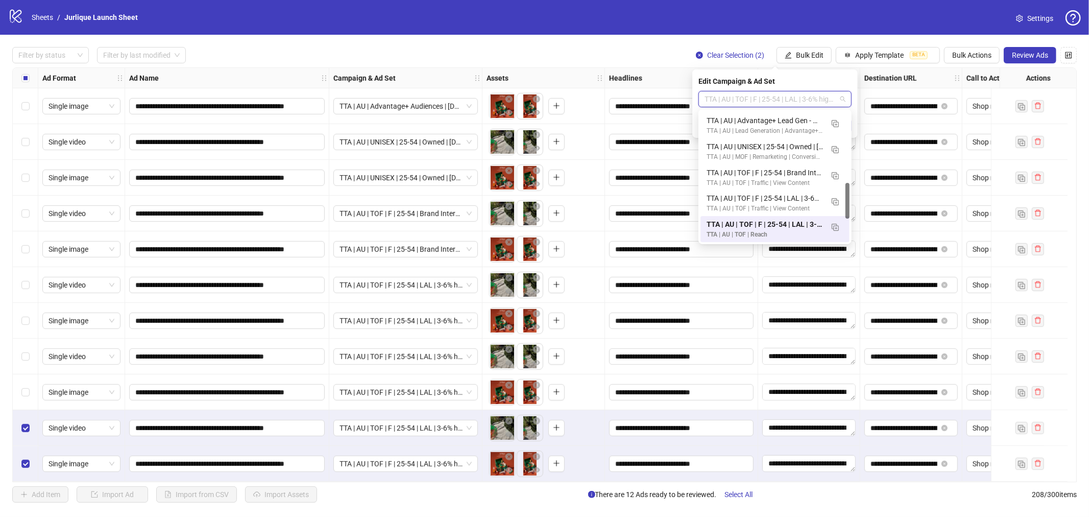
paste input "**********"
type input "**********"
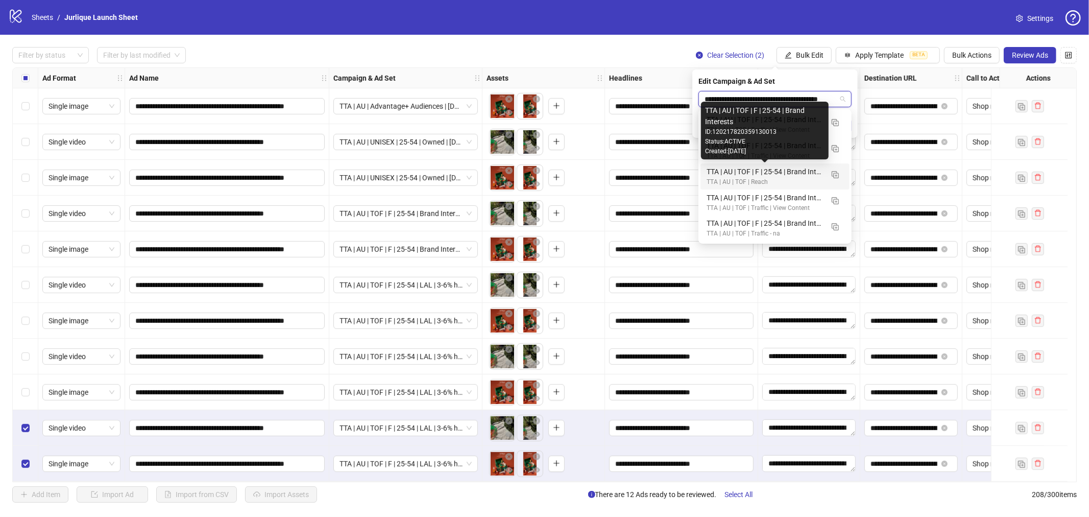
click at [753, 169] on div "TTA | AU | TOF | F | 25-54 | Brand Interests" at bounding box center [765, 171] width 116 height 11
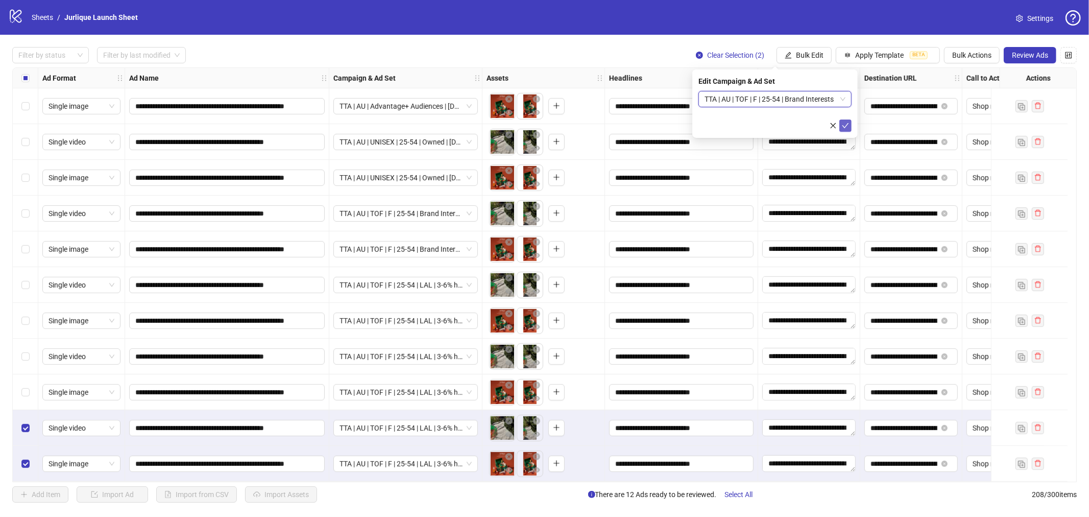
click at [845, 128] on icon "check" at bounding box center [845, 125] width 7 height 7
click at [435, 420] on span "TTA | AU | TOF | F | 25-54 | Brand Interests" at bounding box center [406, 427] width 132 height 15
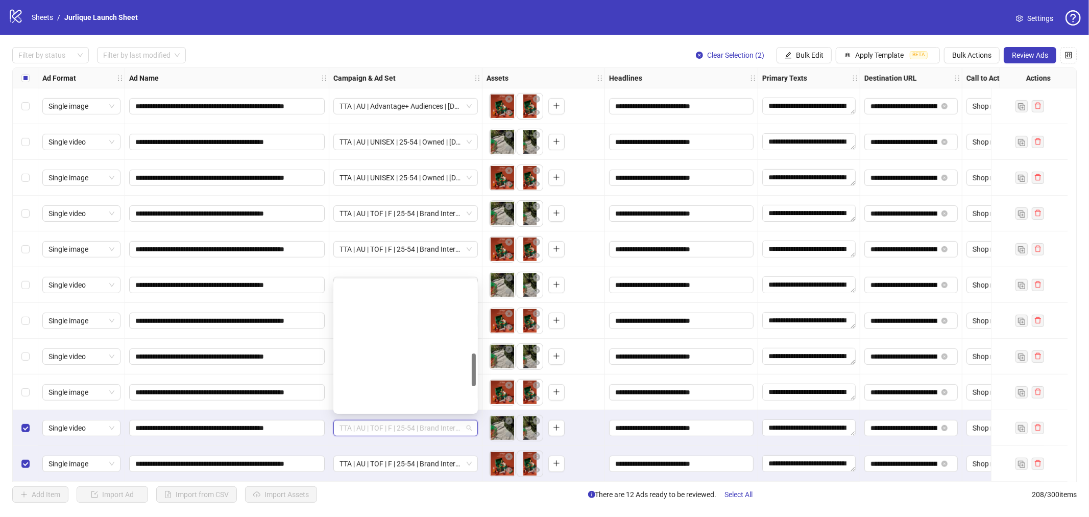
scroll to position [286, 0]
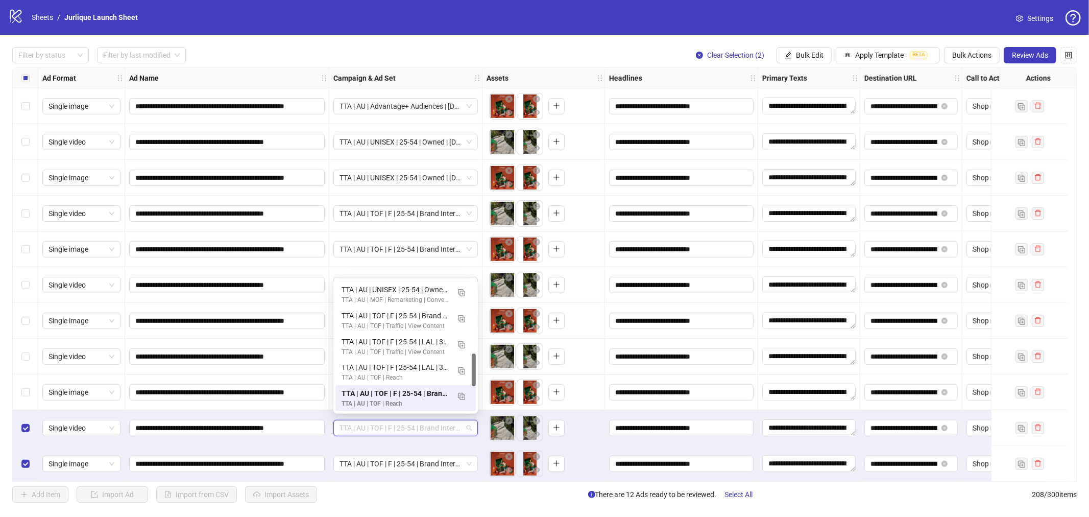
click at [435, 420] on span "TTA | AU | TOF | F | 25-54 | Brand Interests" at bounding box center [406, 427] width 132 height 15
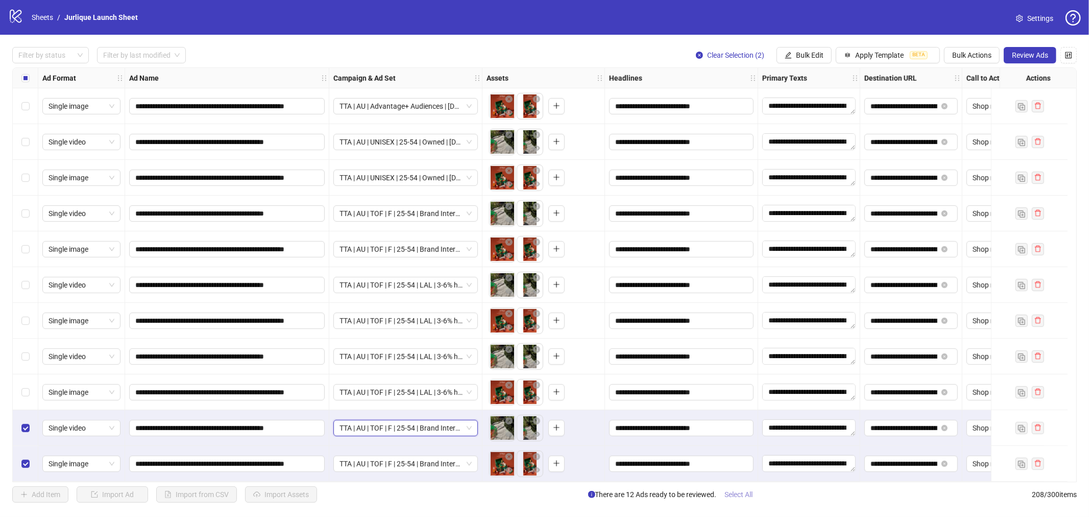
click at [745, 499] on button "Select All" at bounding box center [739, 494] width 44 height 16
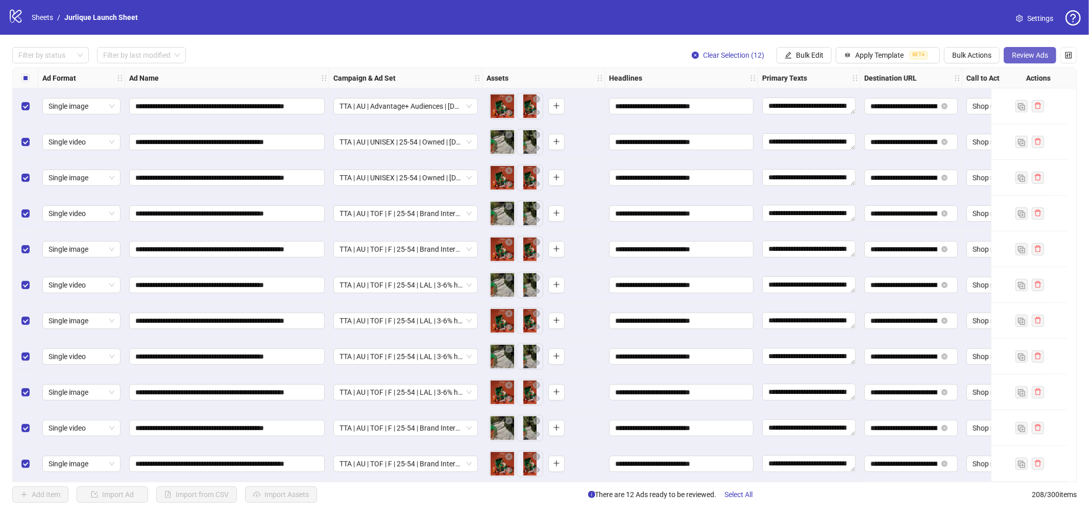
click at [1014, 56] on span "Review Ads" at bounding box center [1030, 55] width 36 height 8
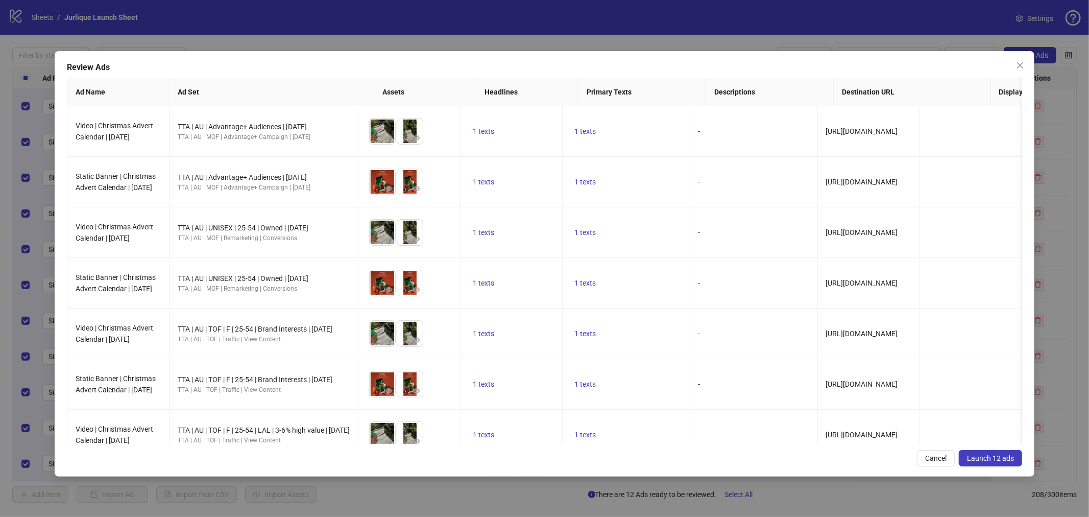
click at [988, 461] on span "Launch 12 ads" at bounding box center [990, 458] width 47 height 8
